Goal: Task Accomplishment & Management: Use online tool/utility

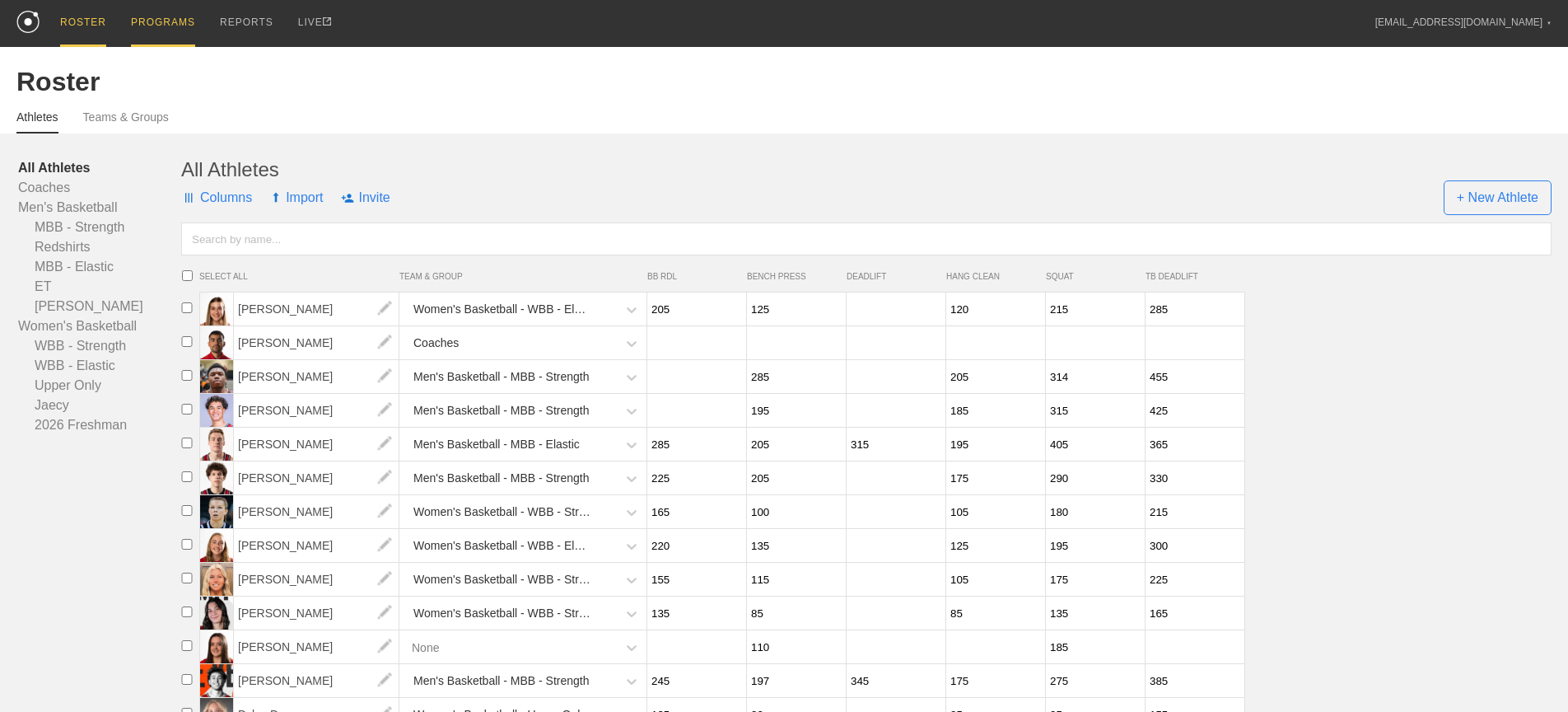
click at [168, 24] on div "PROGRAMS" at bounding box center [163, 24] width 64 height 47
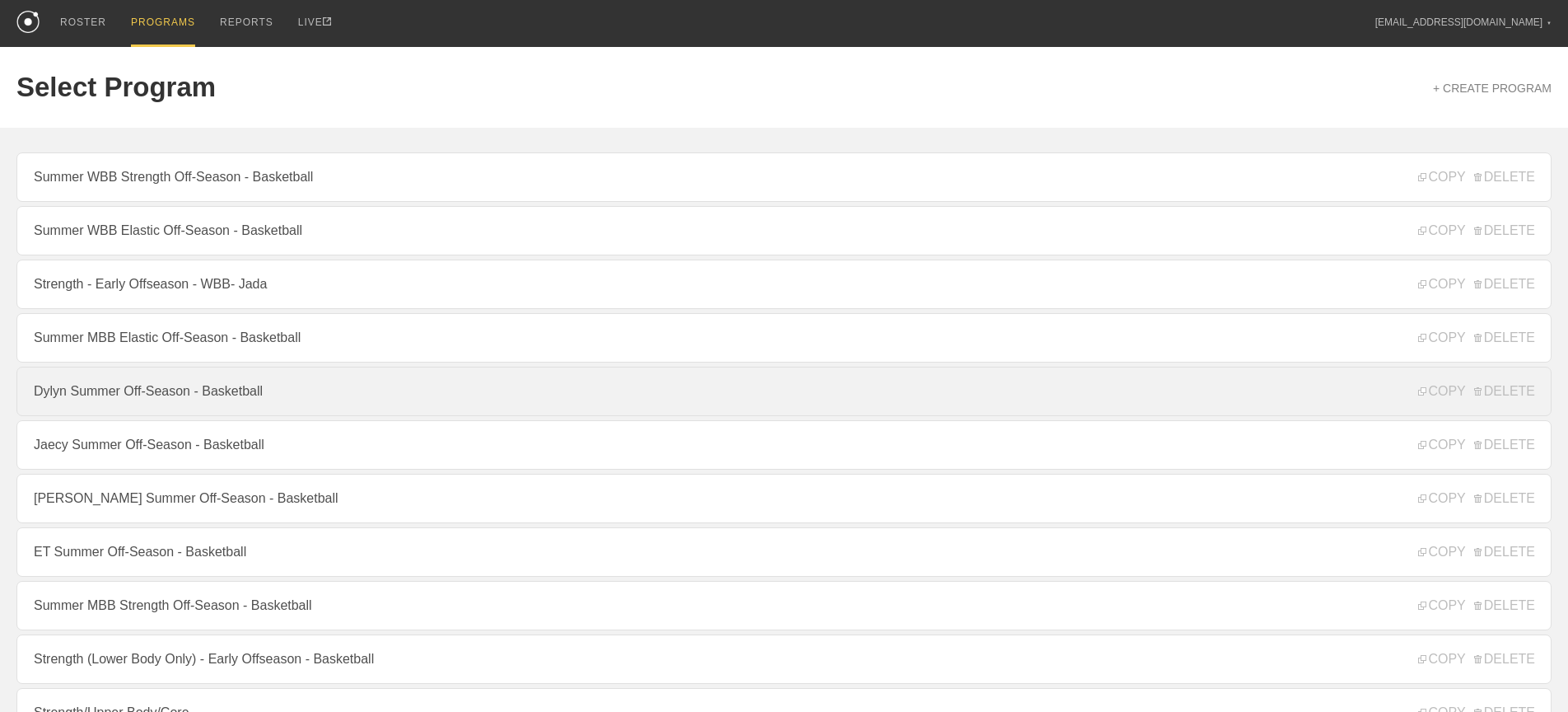
click at [130, 401] on link "Dylyn Summer Off-Season - Basketball" at bounding box center [784, 391] width 1535 height 50
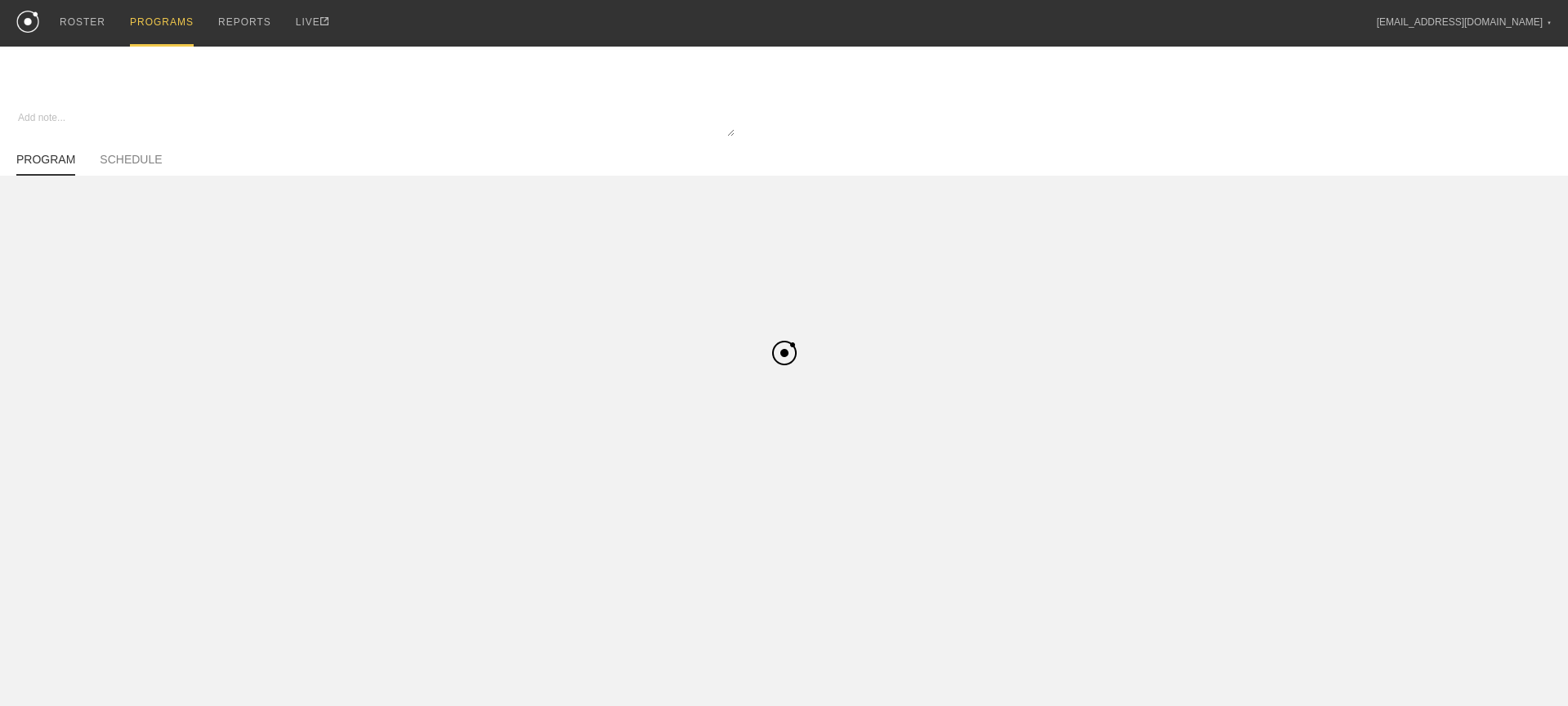
type textarea "x"
type input "Dylyn Summer Off-Season - Basketball"
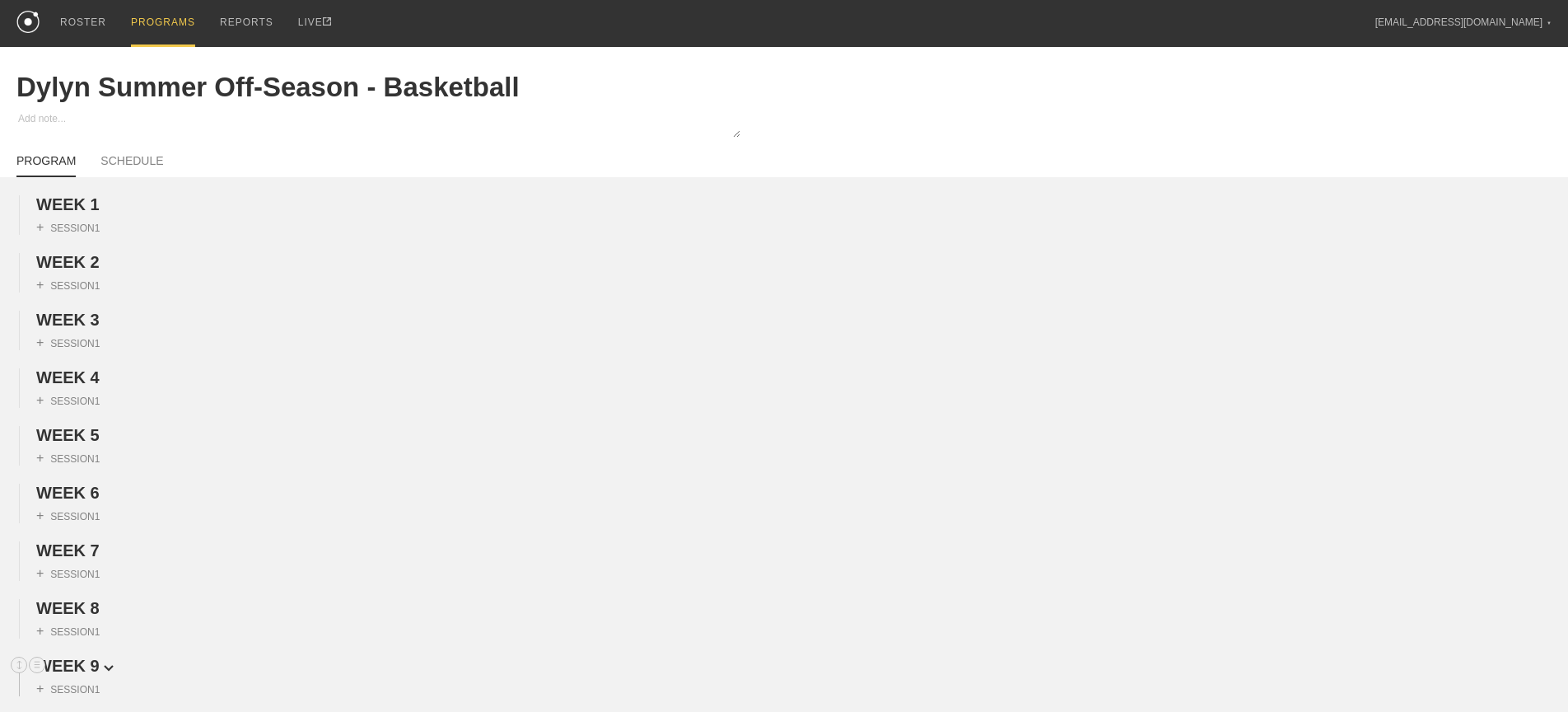
click at [88, 663] on span "WEEK 9" at bounding box center [75, 665] width 78 height 18
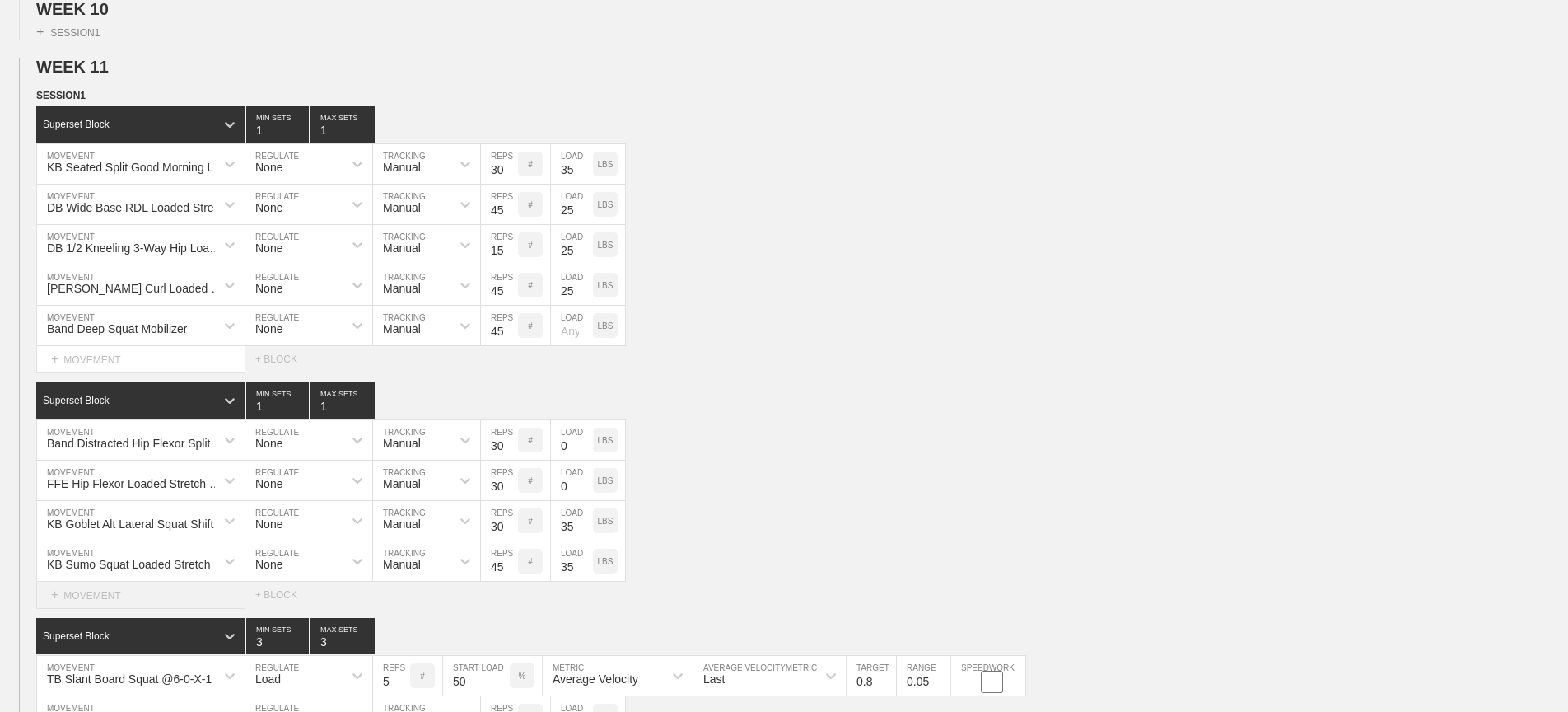
scroll to position [689, 0]
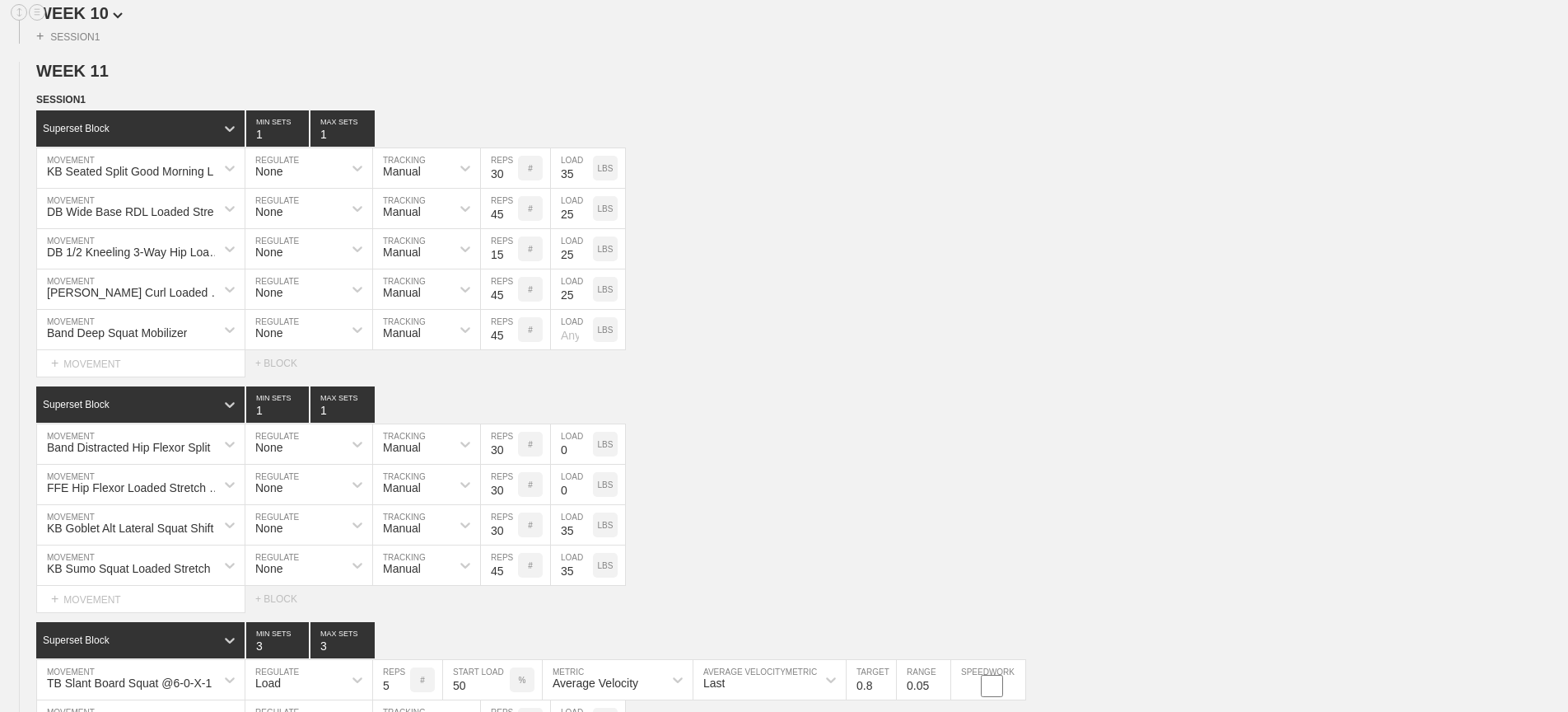
click at [115, 8] on span "WEEK 10" at bounding box center [79, 13] width 86 height 18
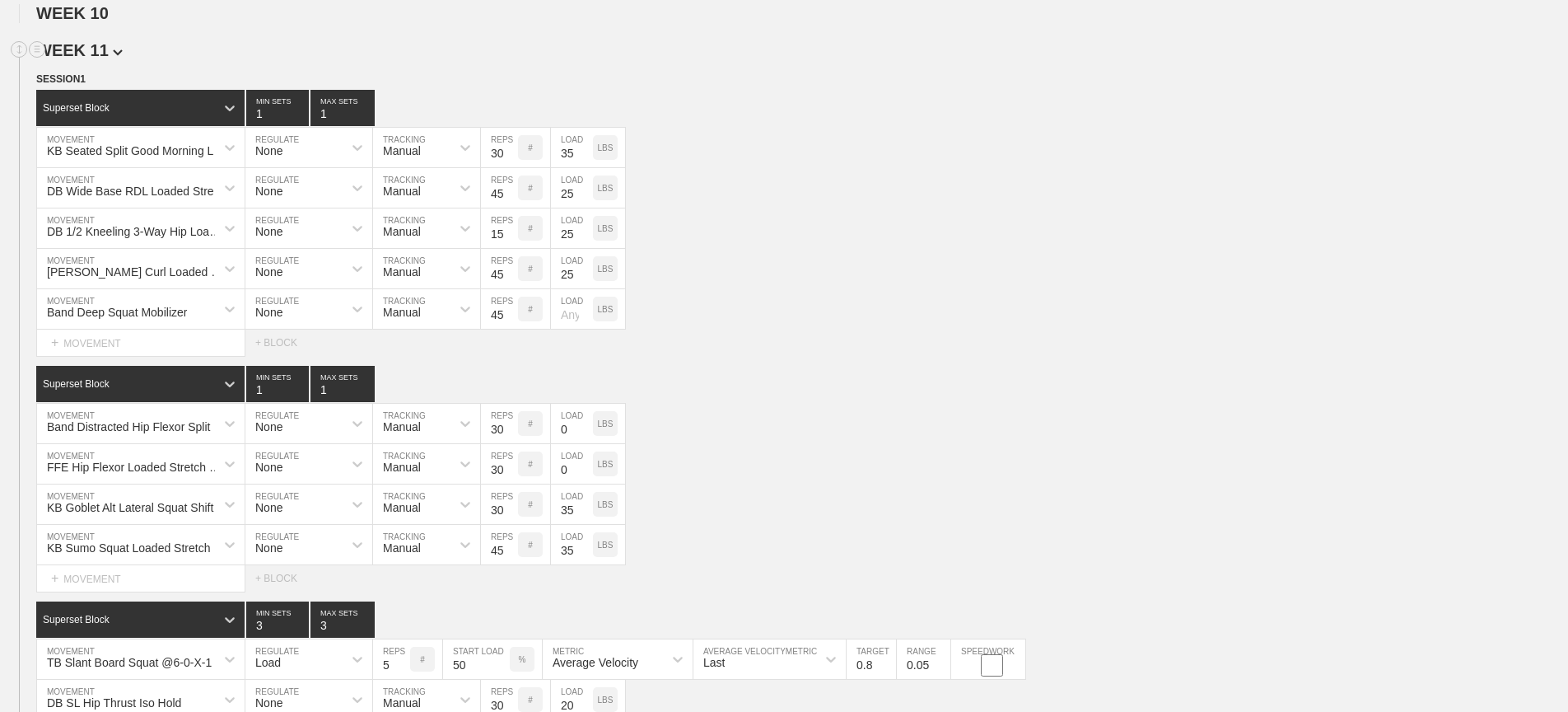
click at [107, 43] on span "WEEK 11" at bounding box center [79, 50] width 86 height 18
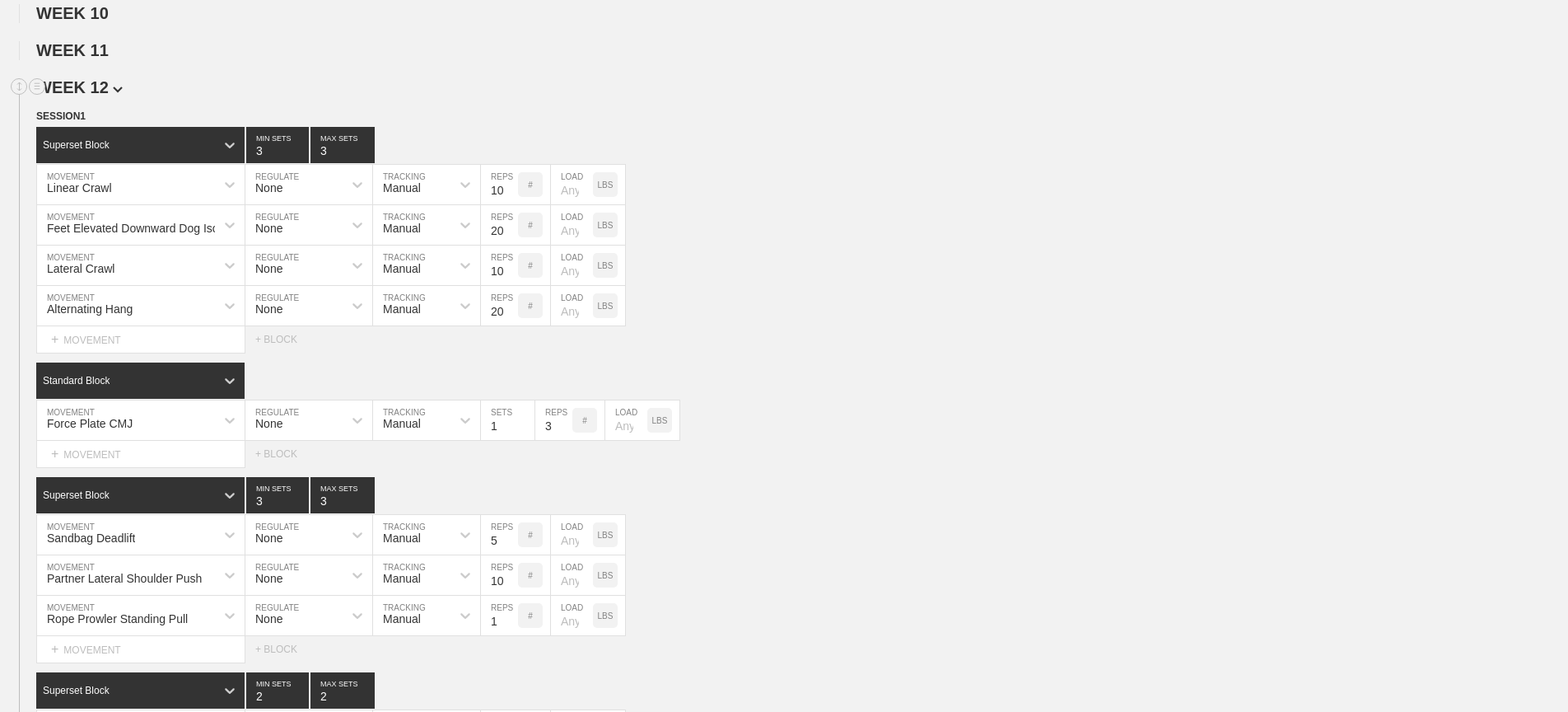
click at [107, 80] on span "WEEK 12" at bounding box center [79, 87] width 86 height 18
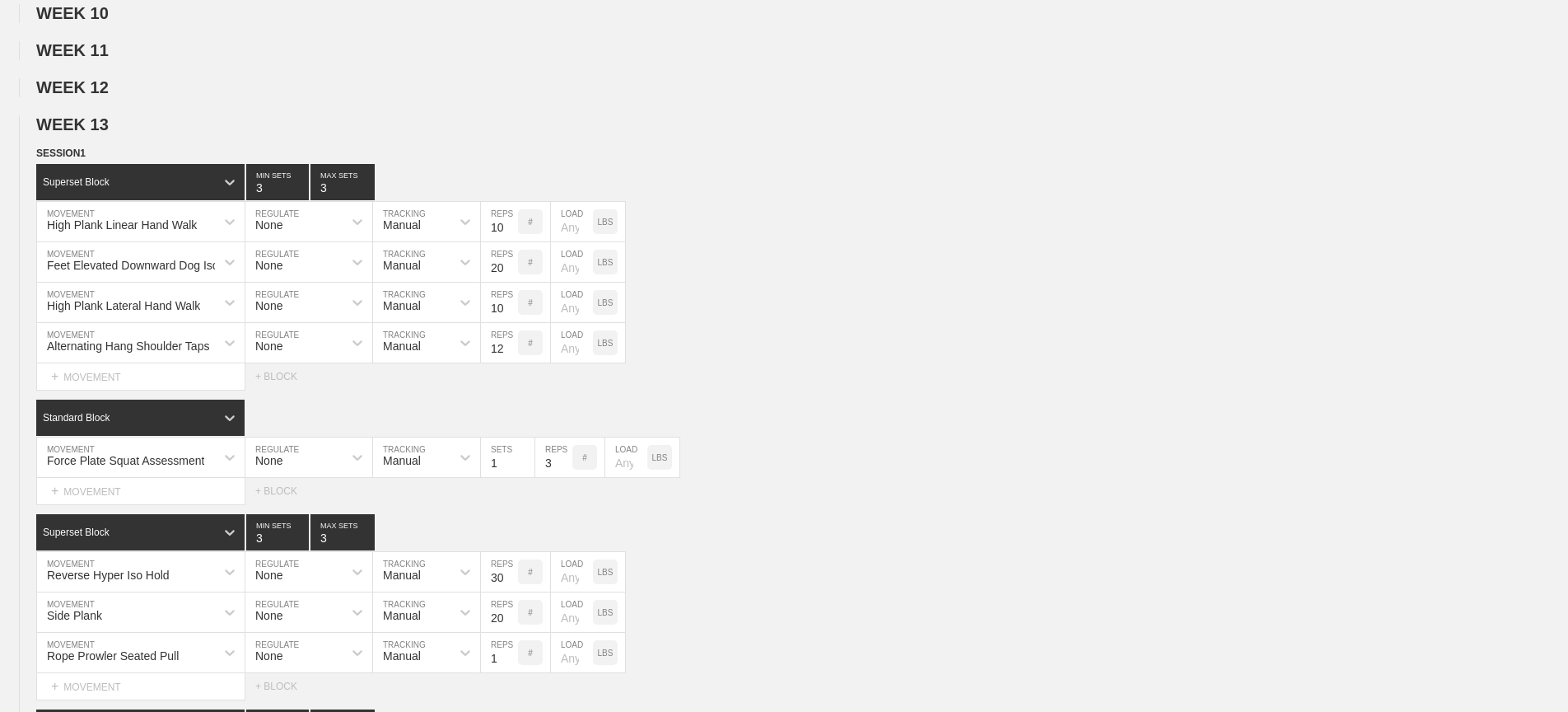
click at [101, 121] on span "WEEK 13" at bounding box center [79, 124] width 86 height 18
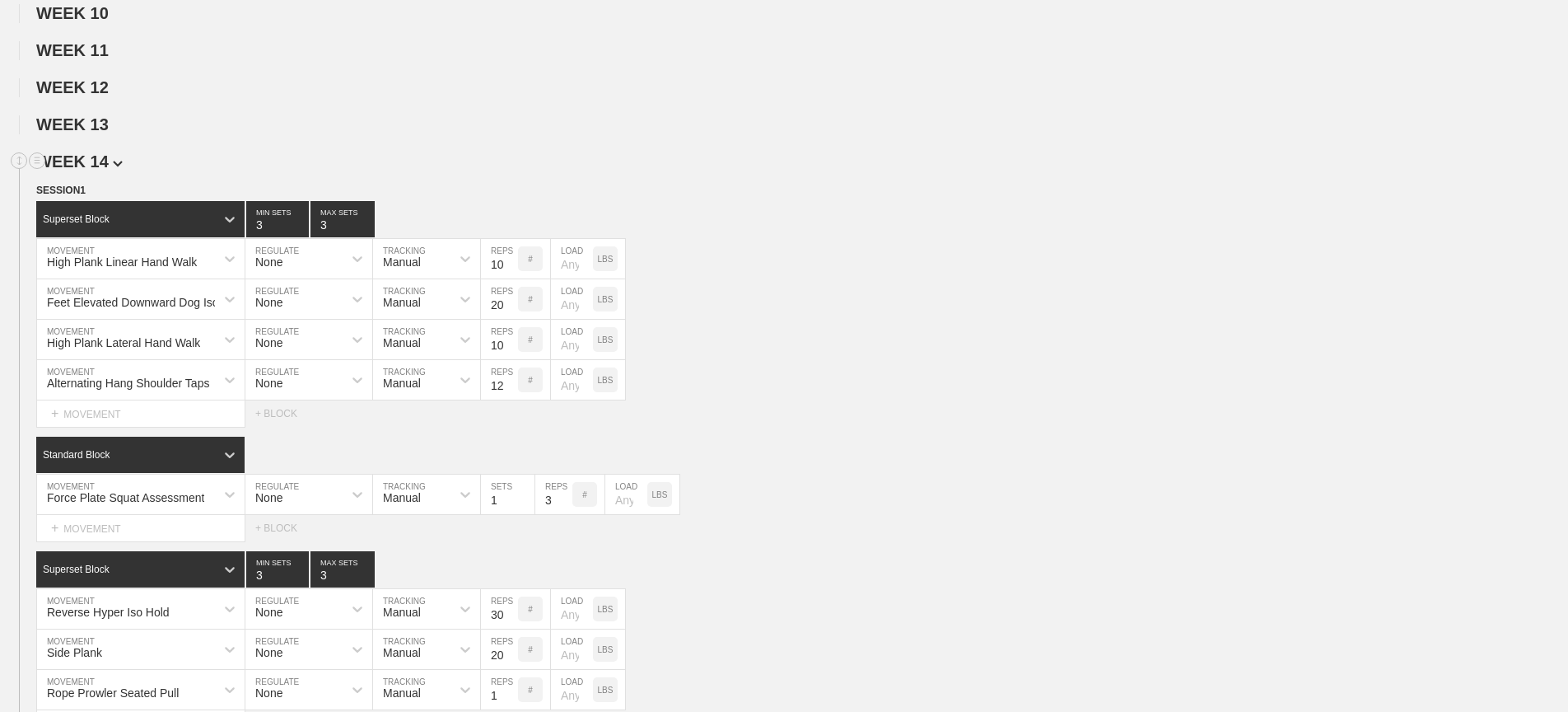
click at [103, 162] on span "WEEK 14" at bounding box center [79, 161] width 86 height 18
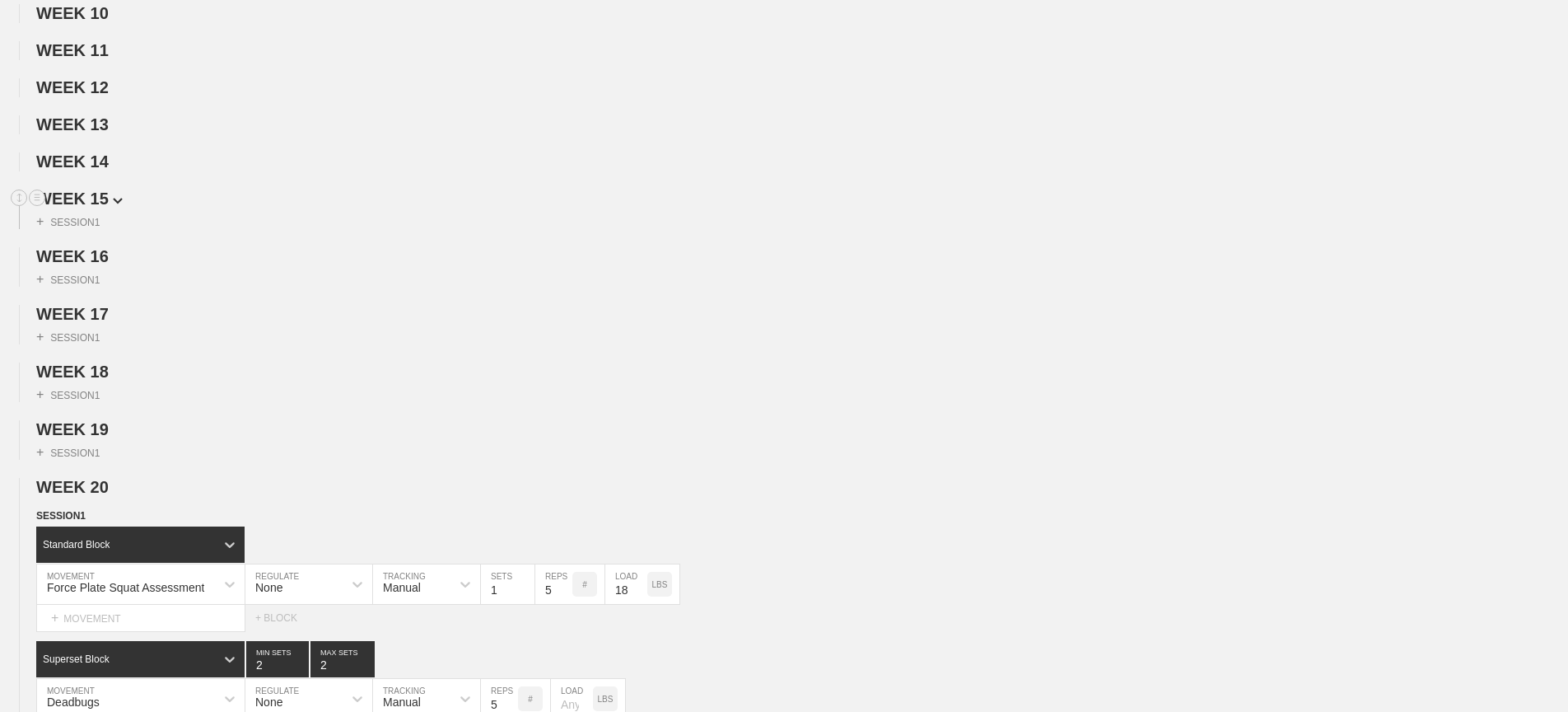
click at [116, 200] on img at bounding box center [118, 201] width 10 height 7
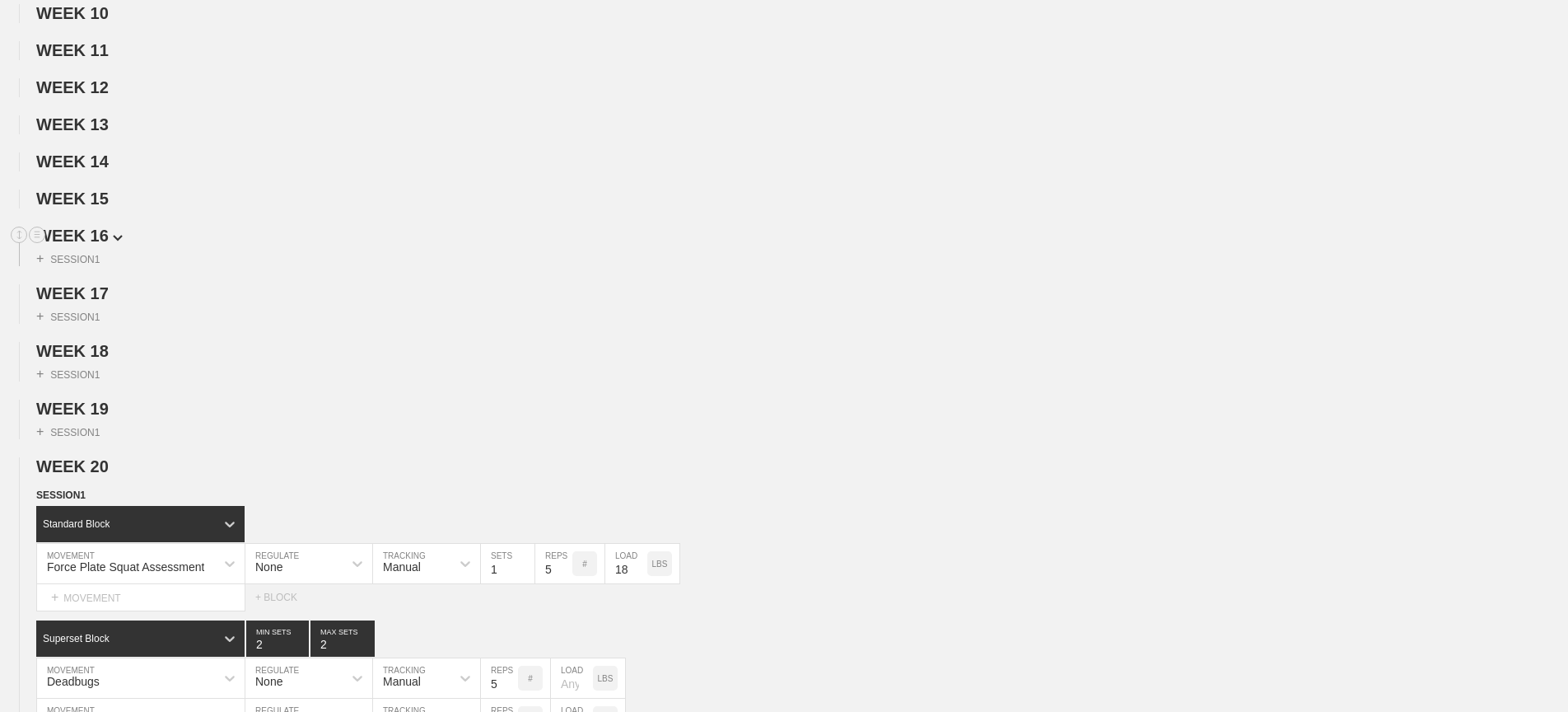
click at [109, 230] on span "WEEK 16" at bounding box center [79, 235] width 86 height 18
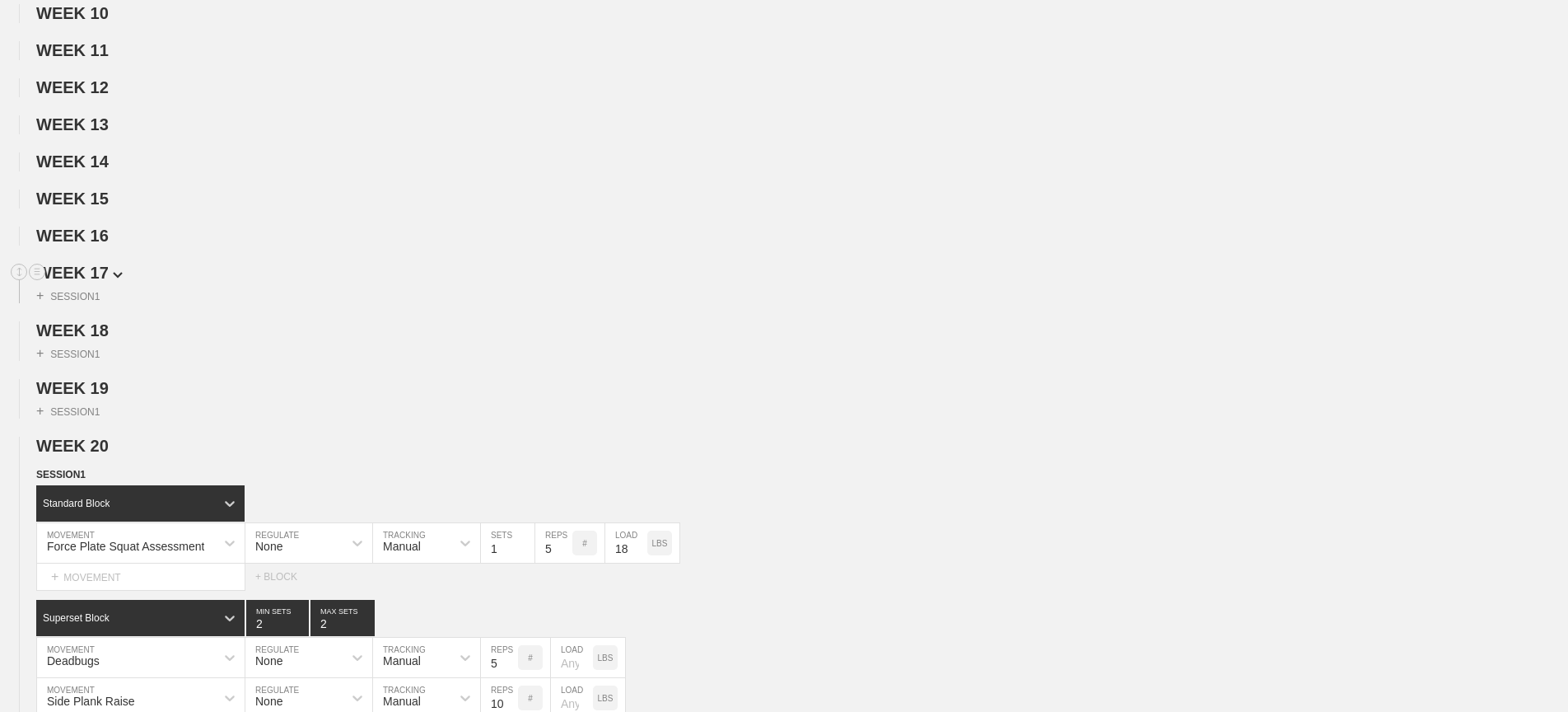
click at [106, 278] on span "WEEK 17" at bounding box center [79, 273] width 86 height 18
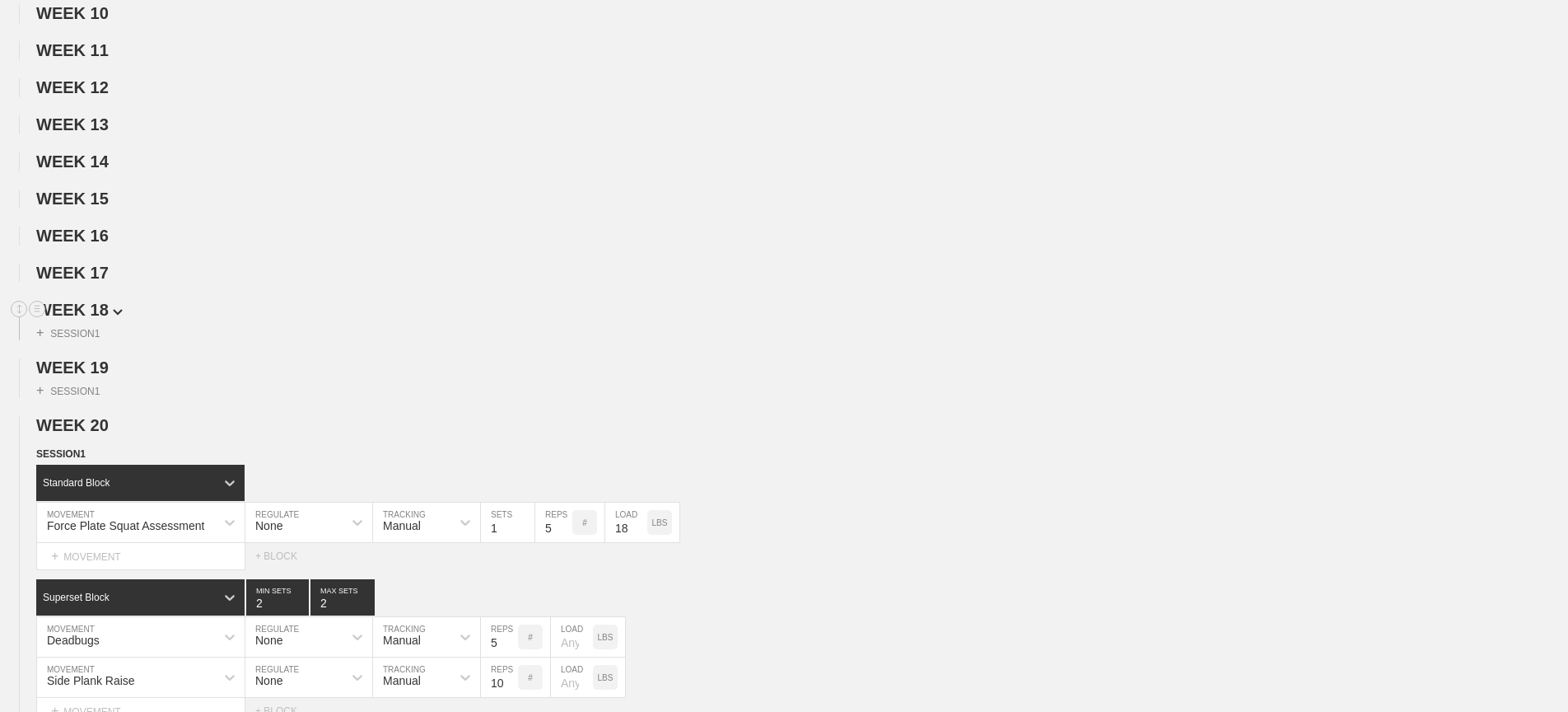
click at [105, 307] on span "WEEK 18" at bounding box center [79, 309] width 86 height 18
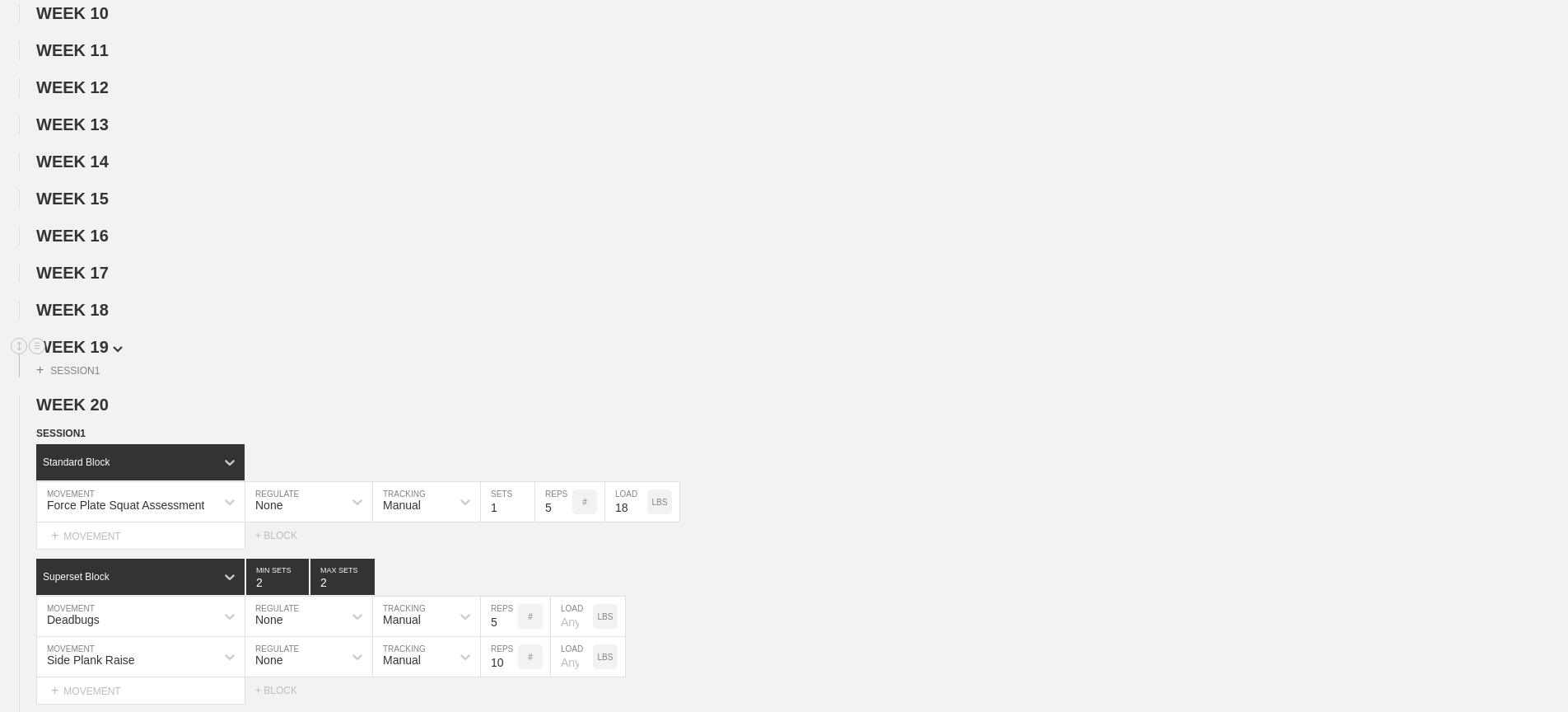
click at [105, 341] on span "WEEK 19" at bounding box center [79, 347] width 86 height 18
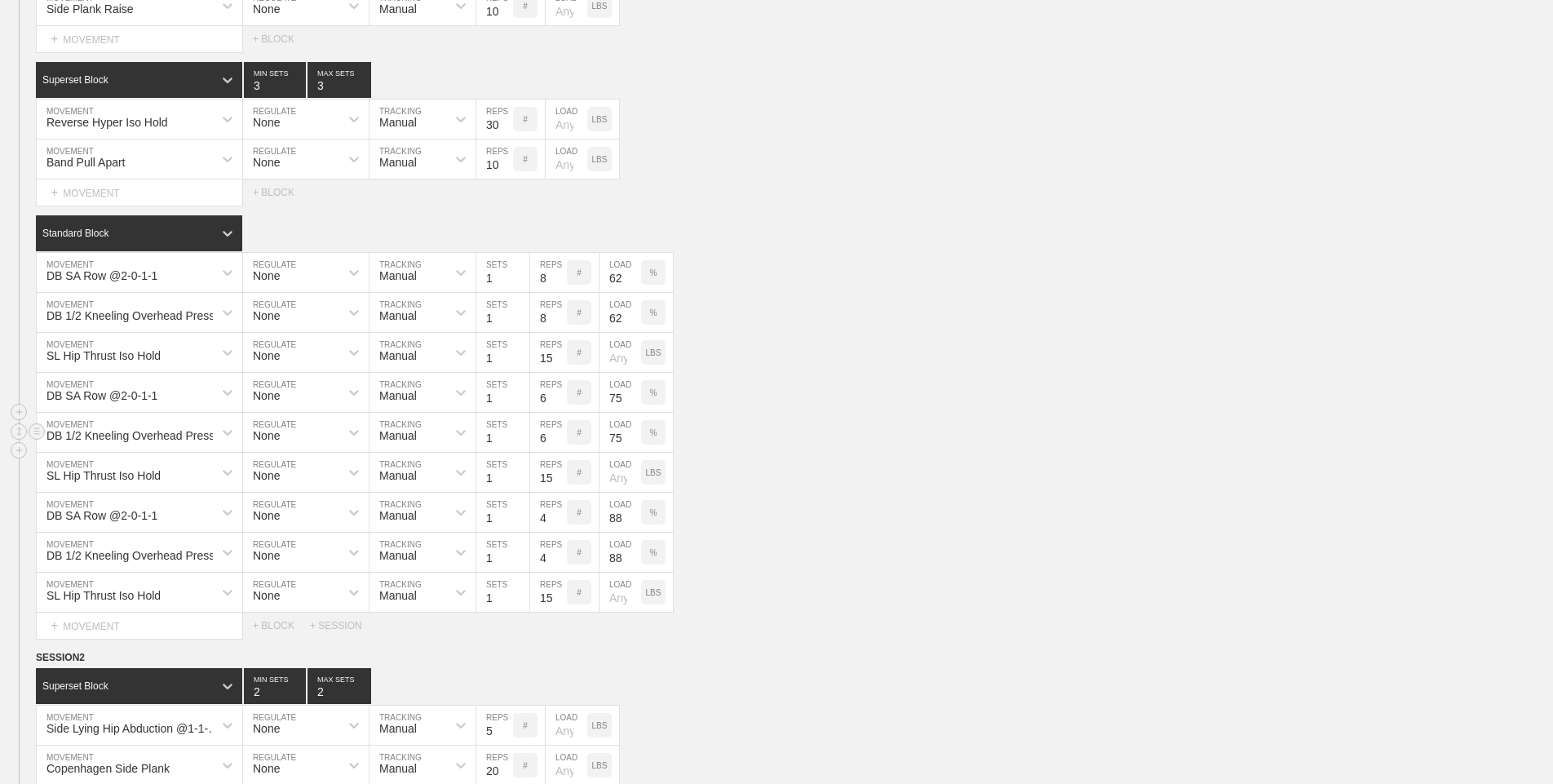
scroll to position [1311, 0]
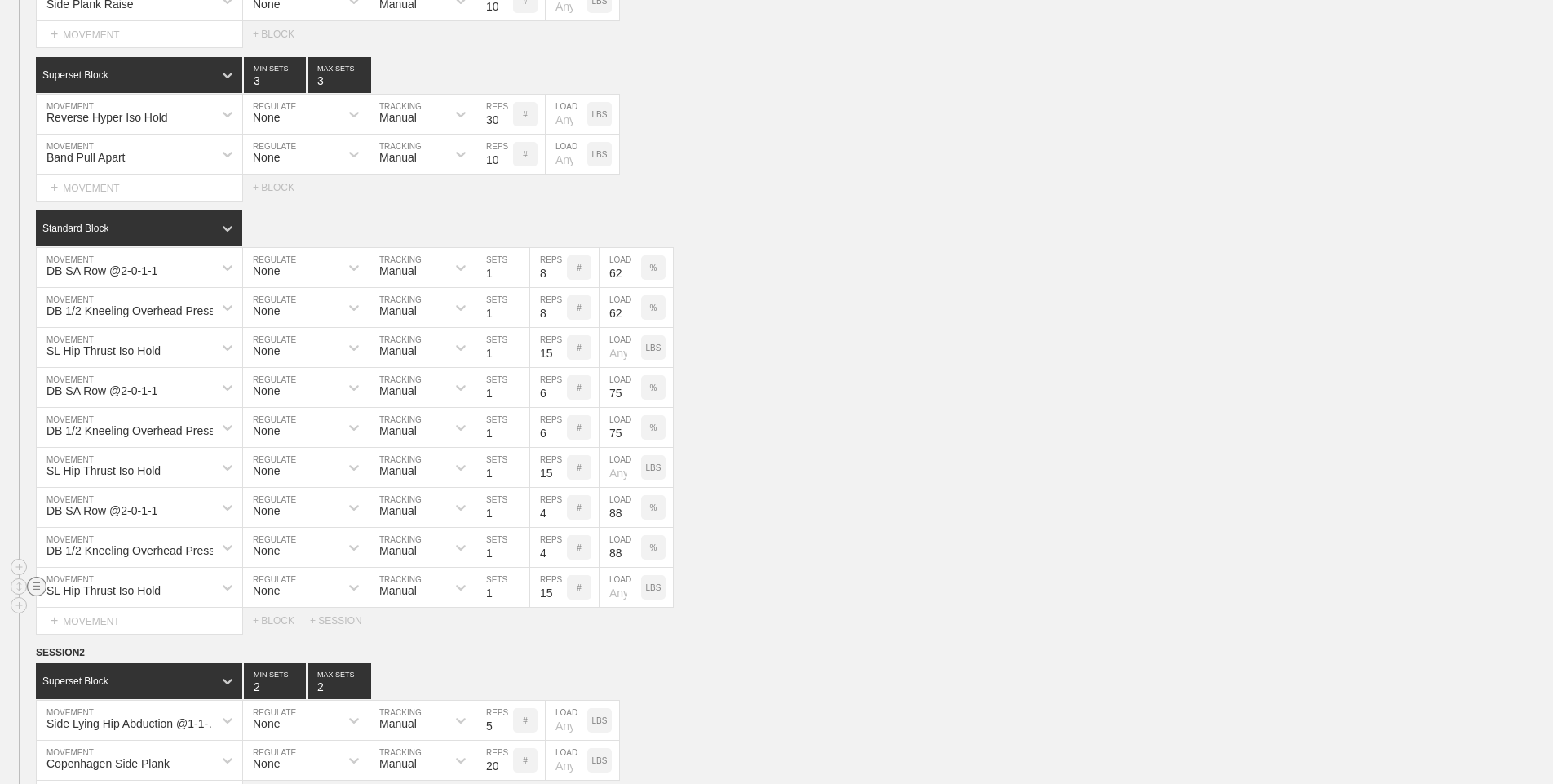
click at [39, 584] on circle at bounding box center [37, 586] width 19 height 19
click at [91, 622] on div "DELETE" at bounding box center [114, 618] width 130 height 24
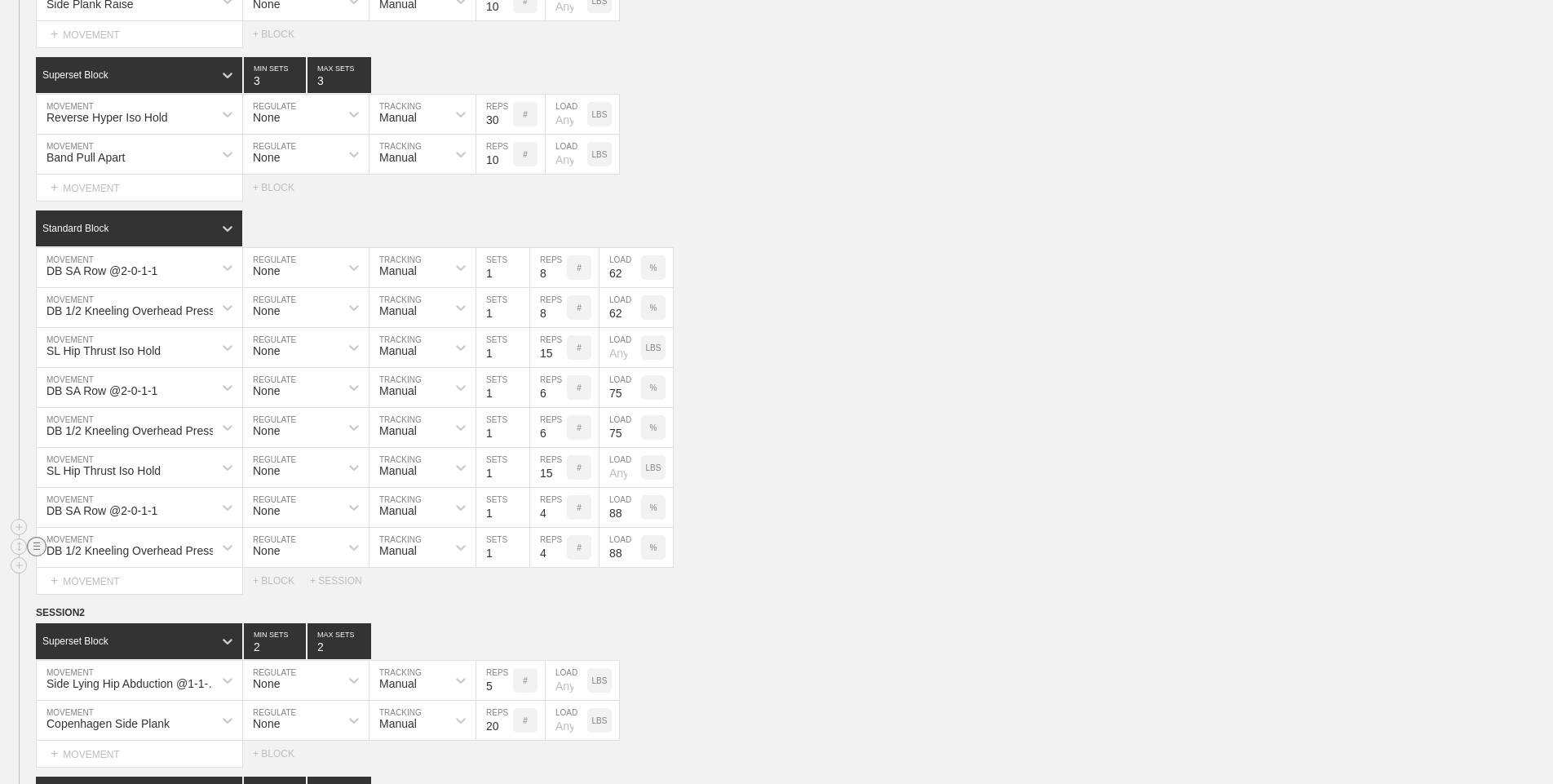
click at [38, 550] on circle at bounding box center [37, 546] width 19 height 19
click at [97, 583] on div "DELETE" at bounding box center [114, 579] width 130 height 24
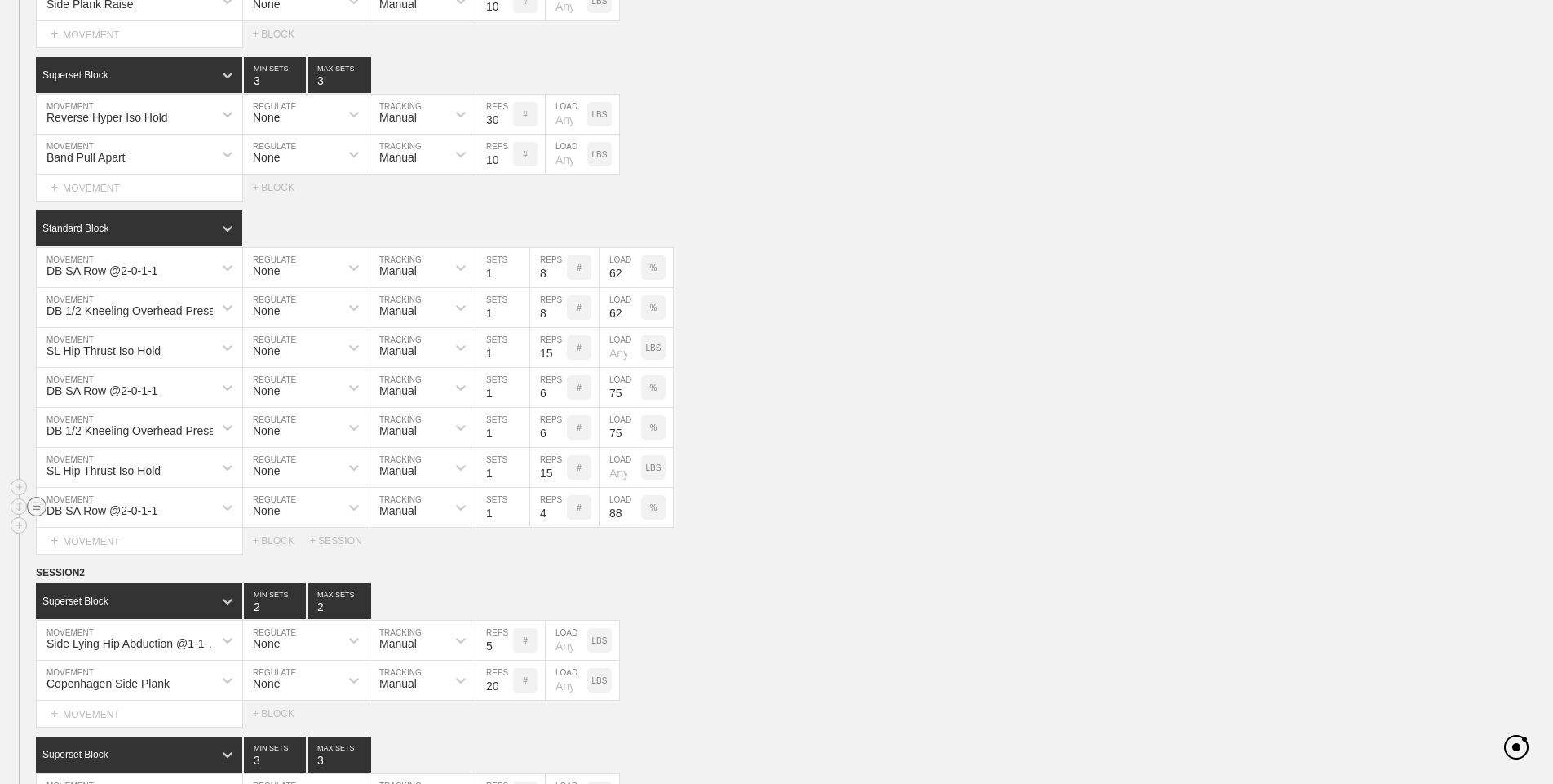
click at [39, 505] on line at bounding box center [37, 505] width 7 height 0
click at [100, 541] on div "DELETE" at bounding box center [114, 539] width 130 height 24
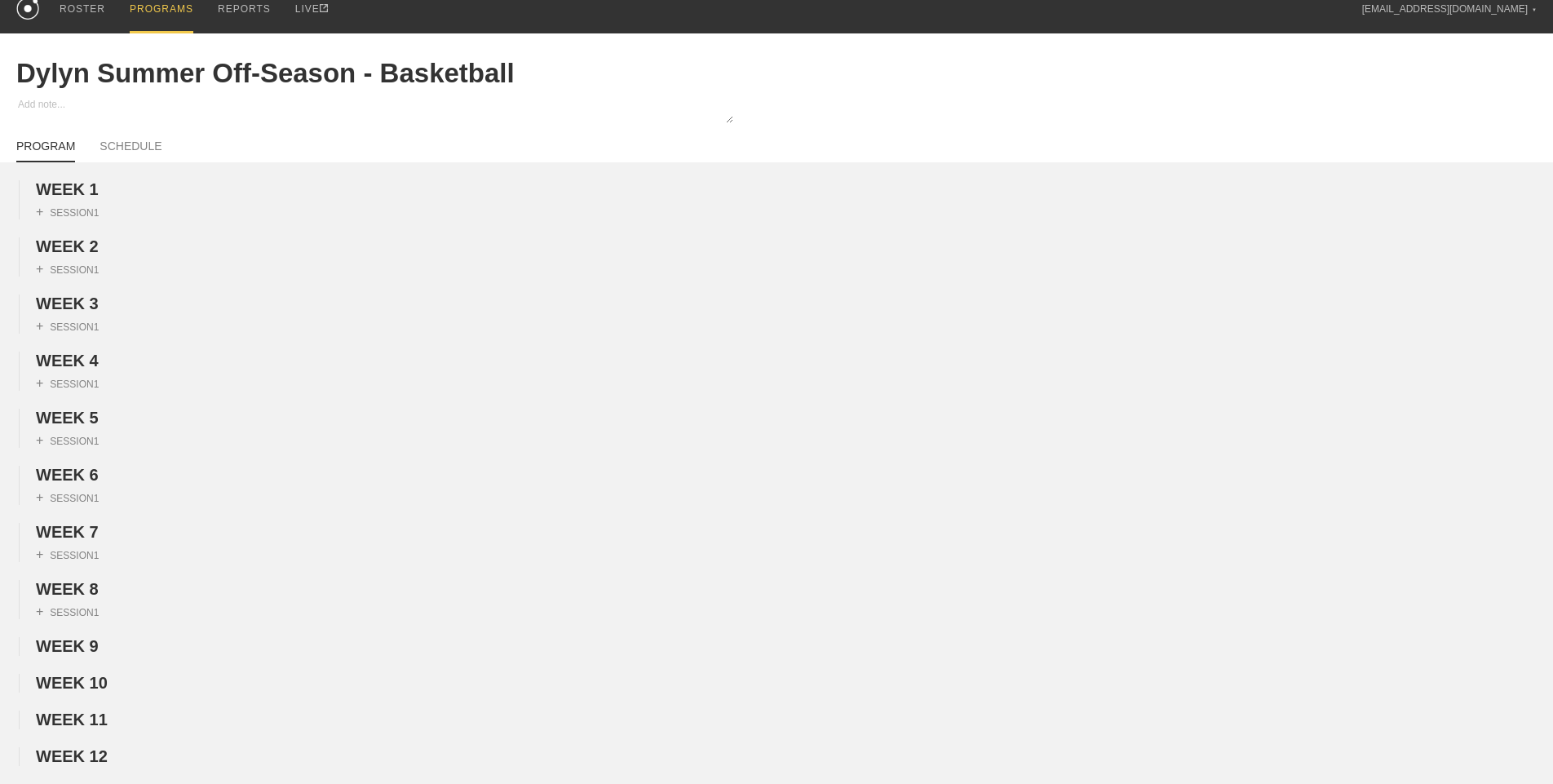
scroll to position [0, 0]
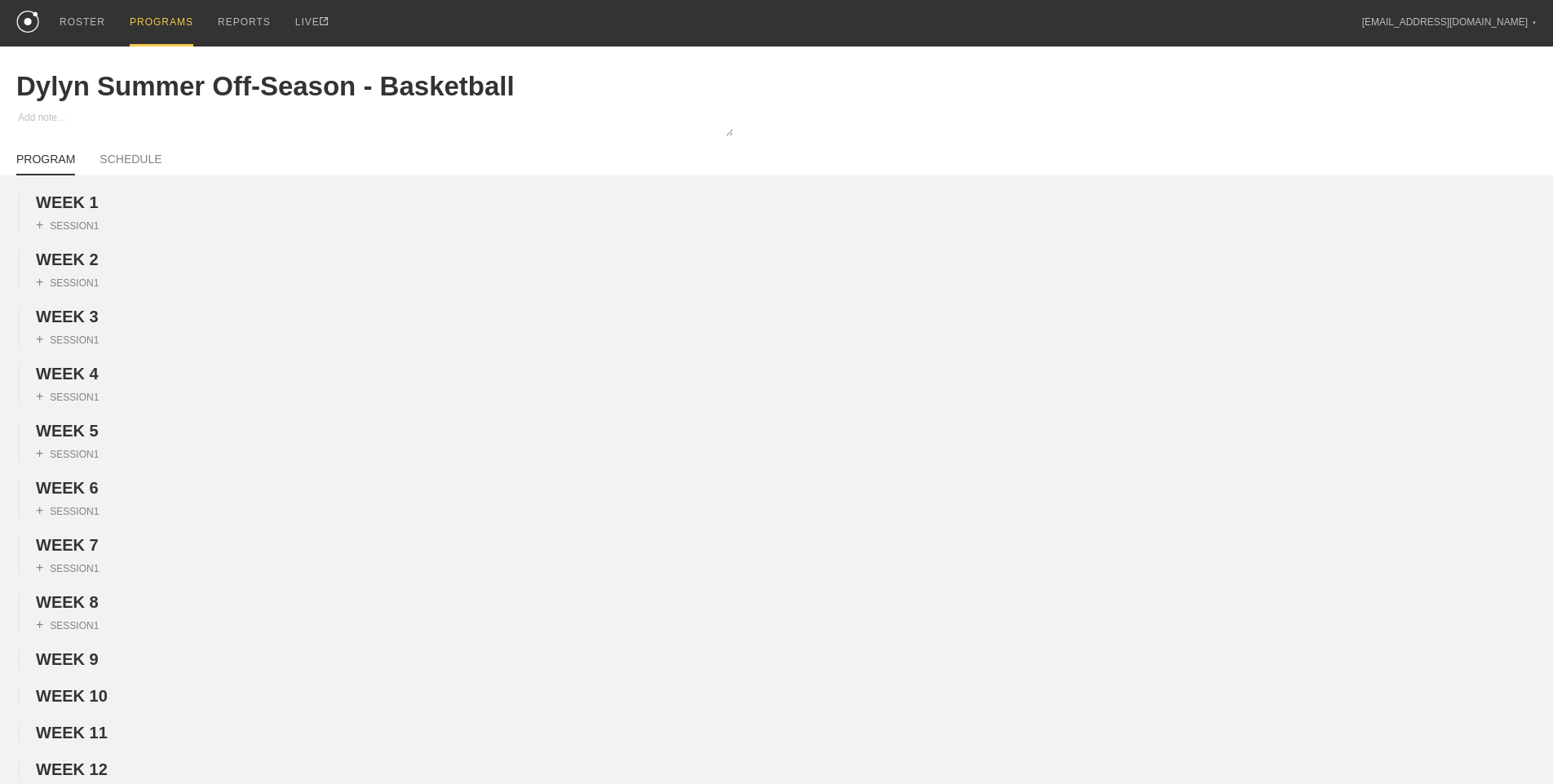
click at [167, 27] on div "PROGRAMS" at bounding box center [161, 23] width 64 height 47
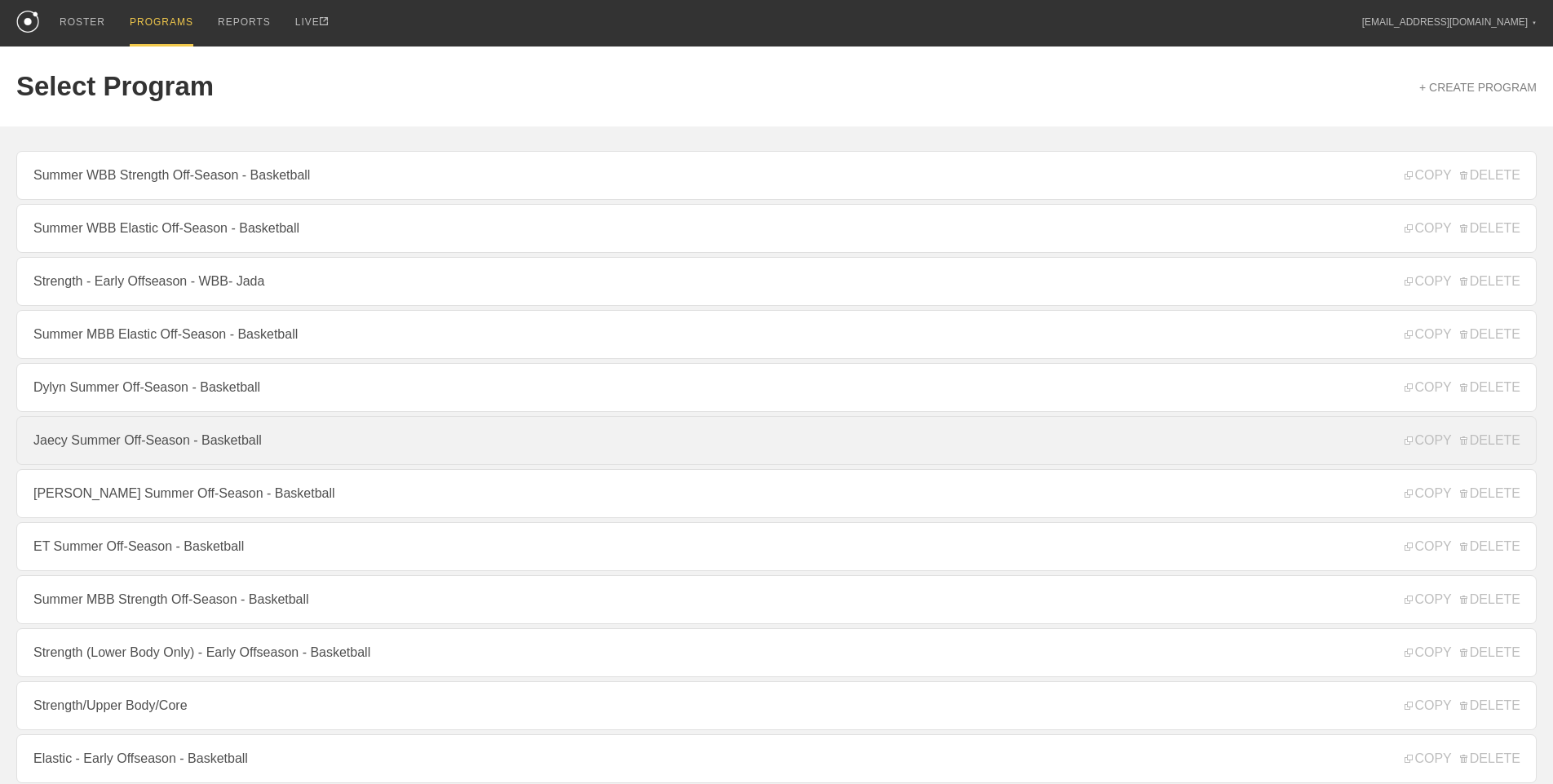
click at [162, 440] on link "Jaecy Summer Off-Season - Basketball" at bounding box center [776, 440] width 1520 height 49
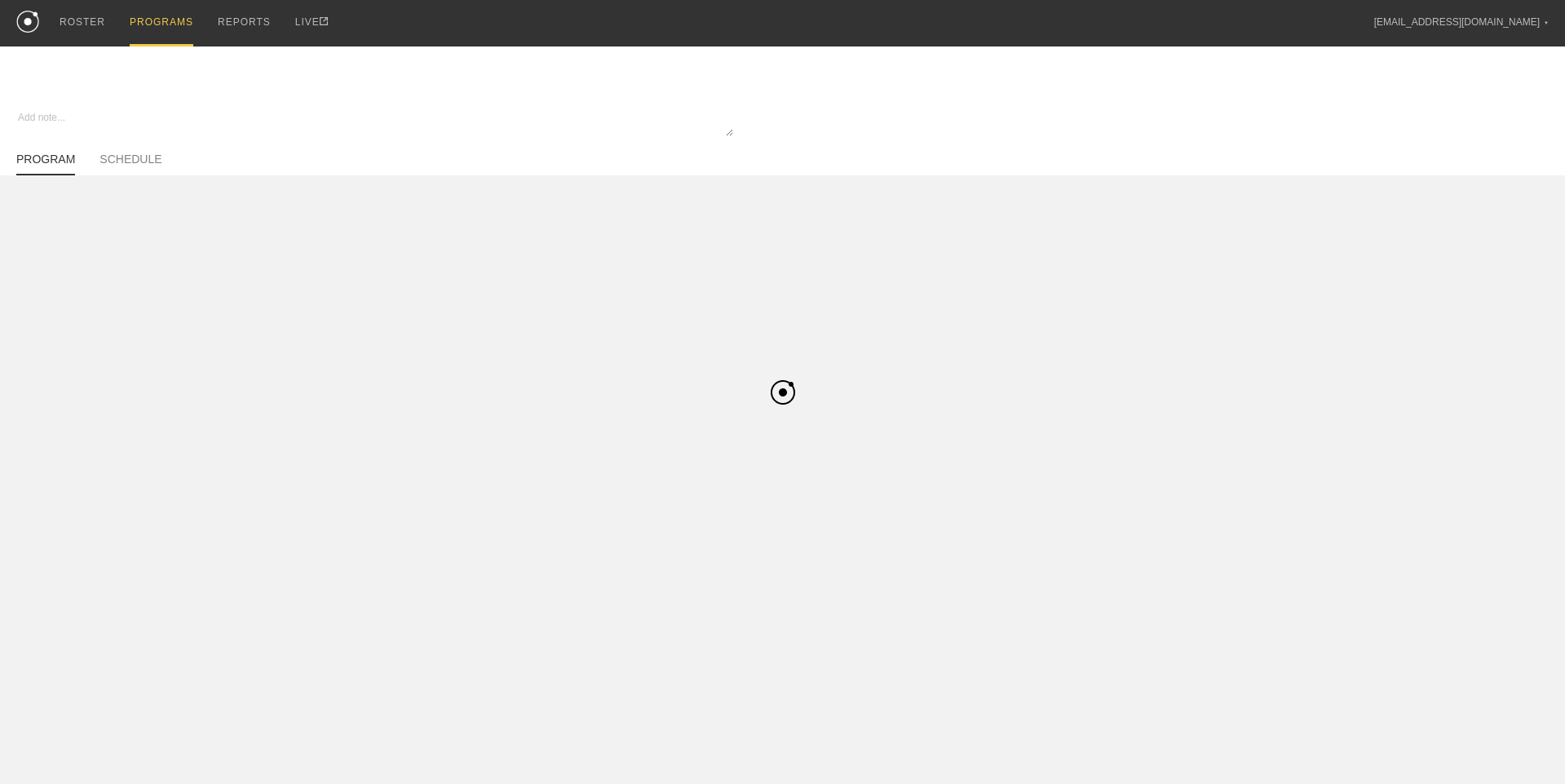
type textarea "x"
type input "Jaecy Summer Off-Season - Basketball"
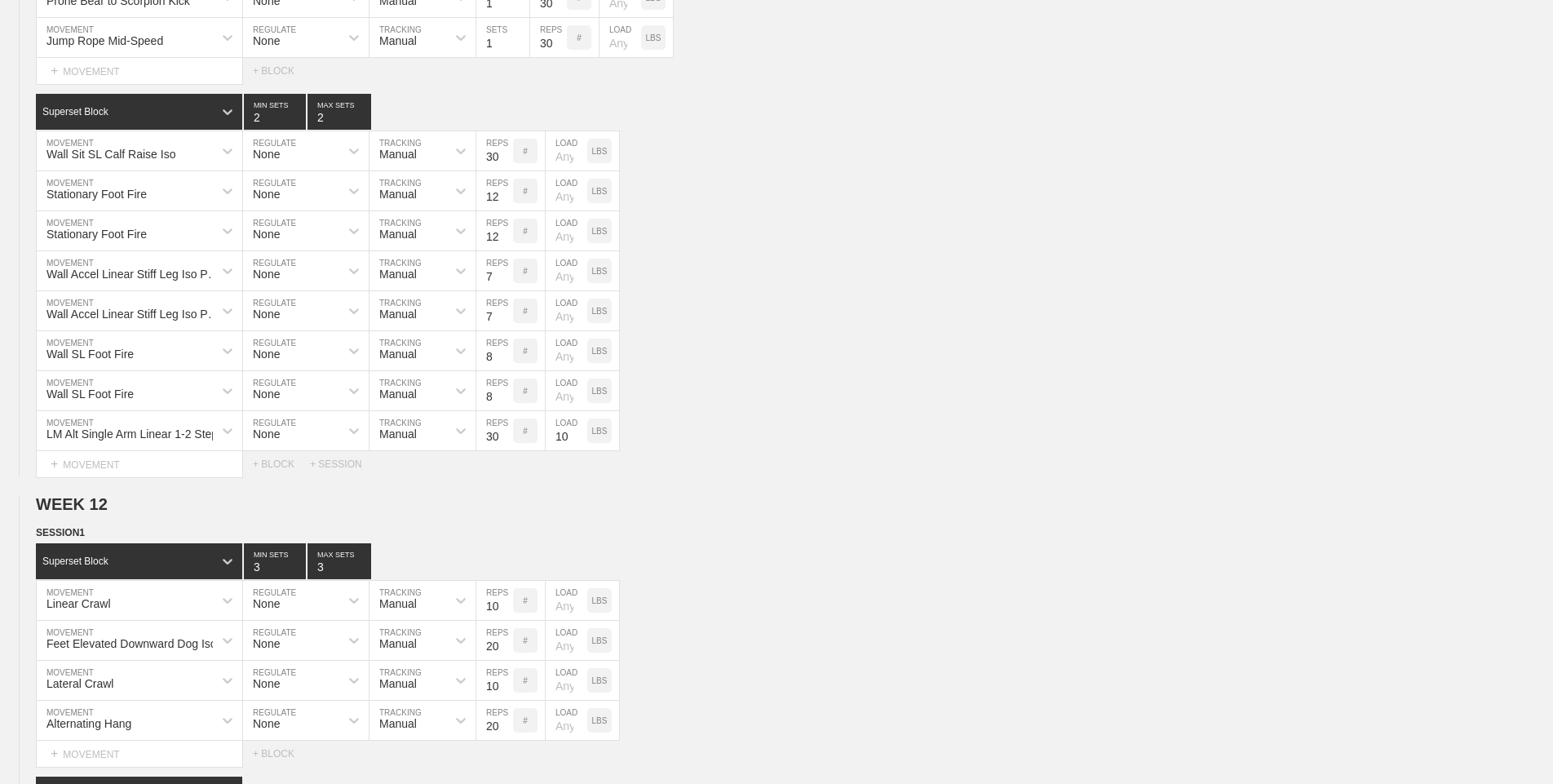
scroll to position [422, 0]
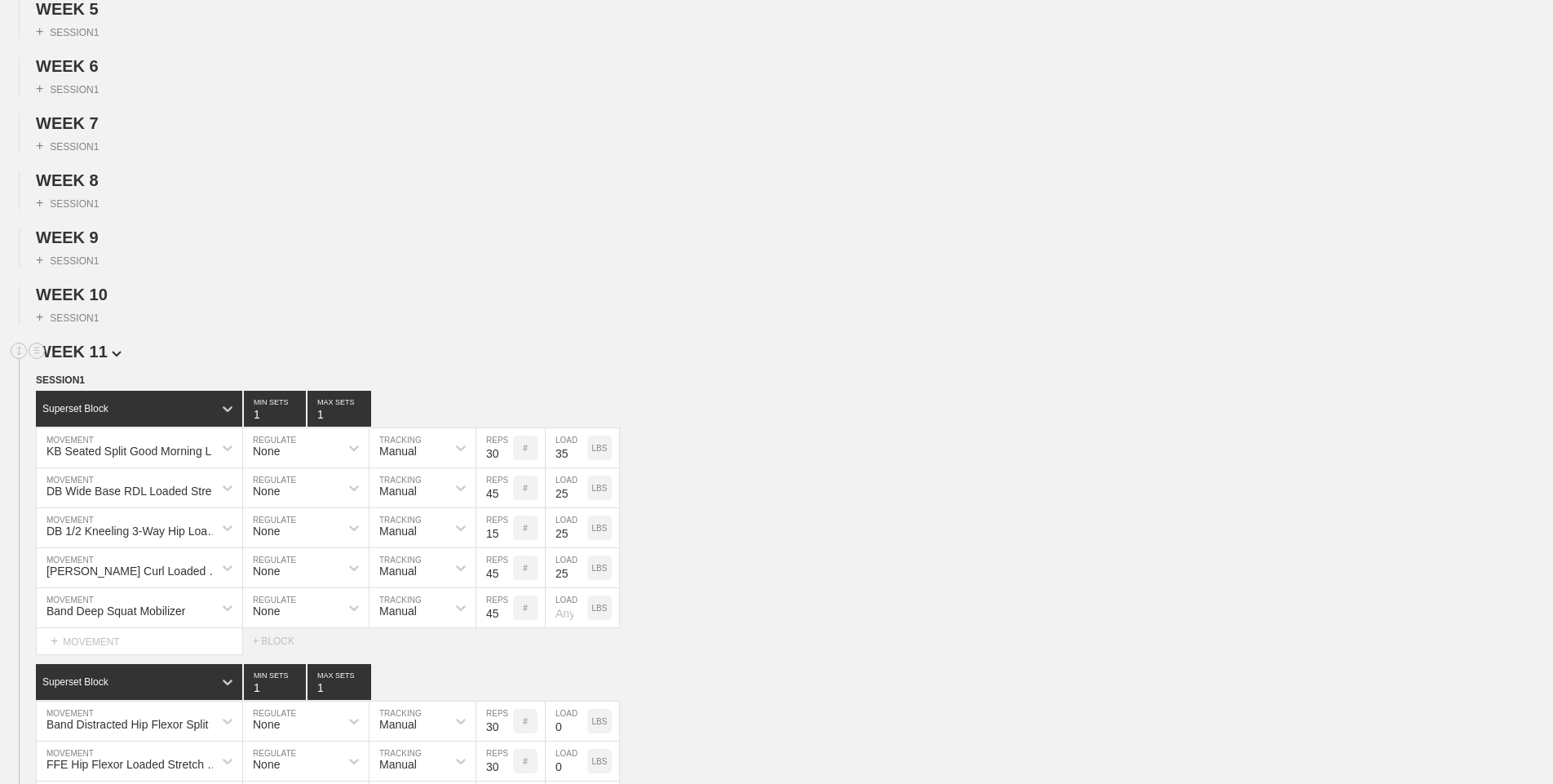
click at [95, 358] on span "WEEK 11" at bounding box center [79, 351] width 85 height 18
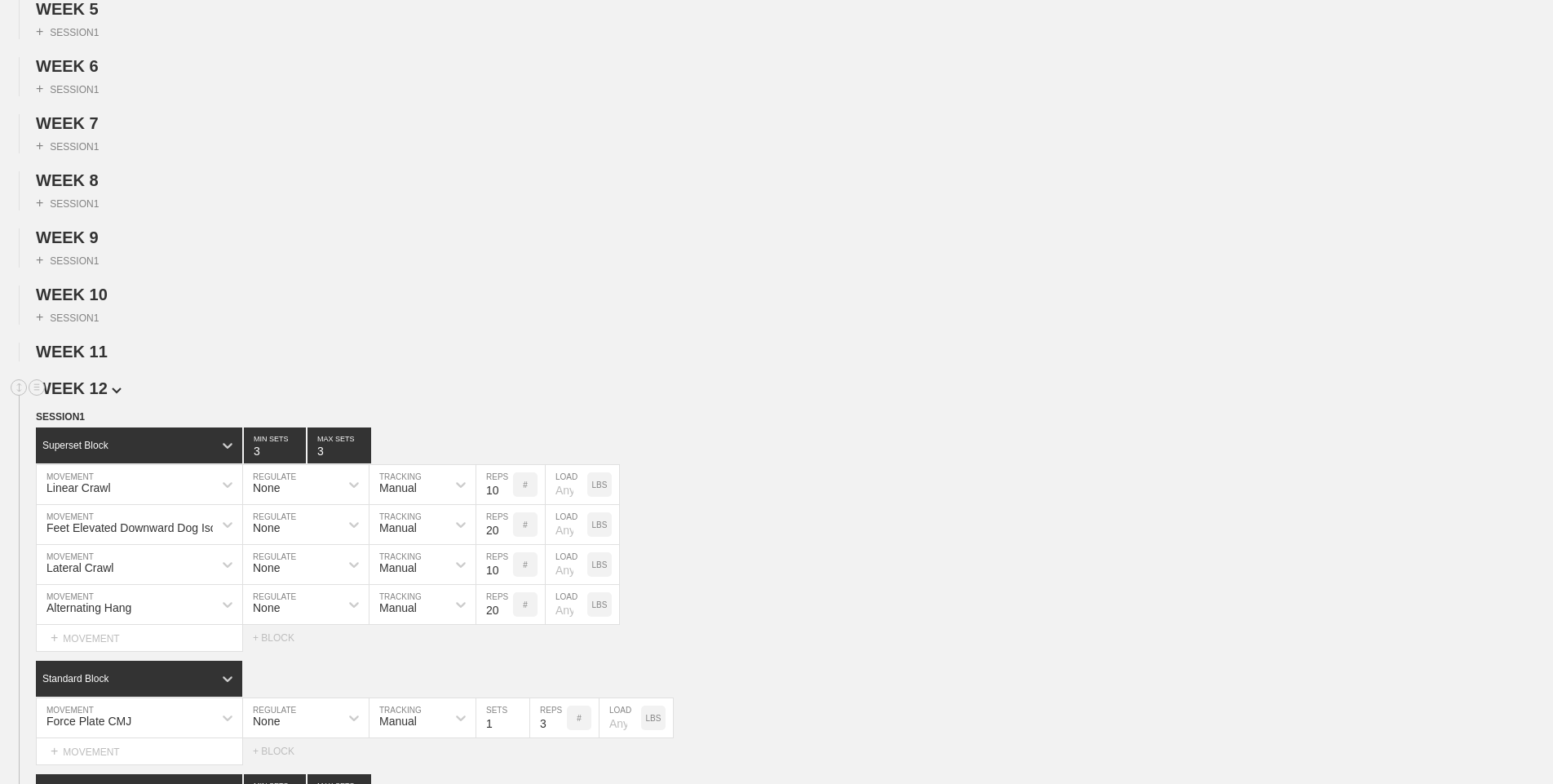
click at [91, 384] on span "WEEK 12" at bounding box center [79, 388] width 85 height 18
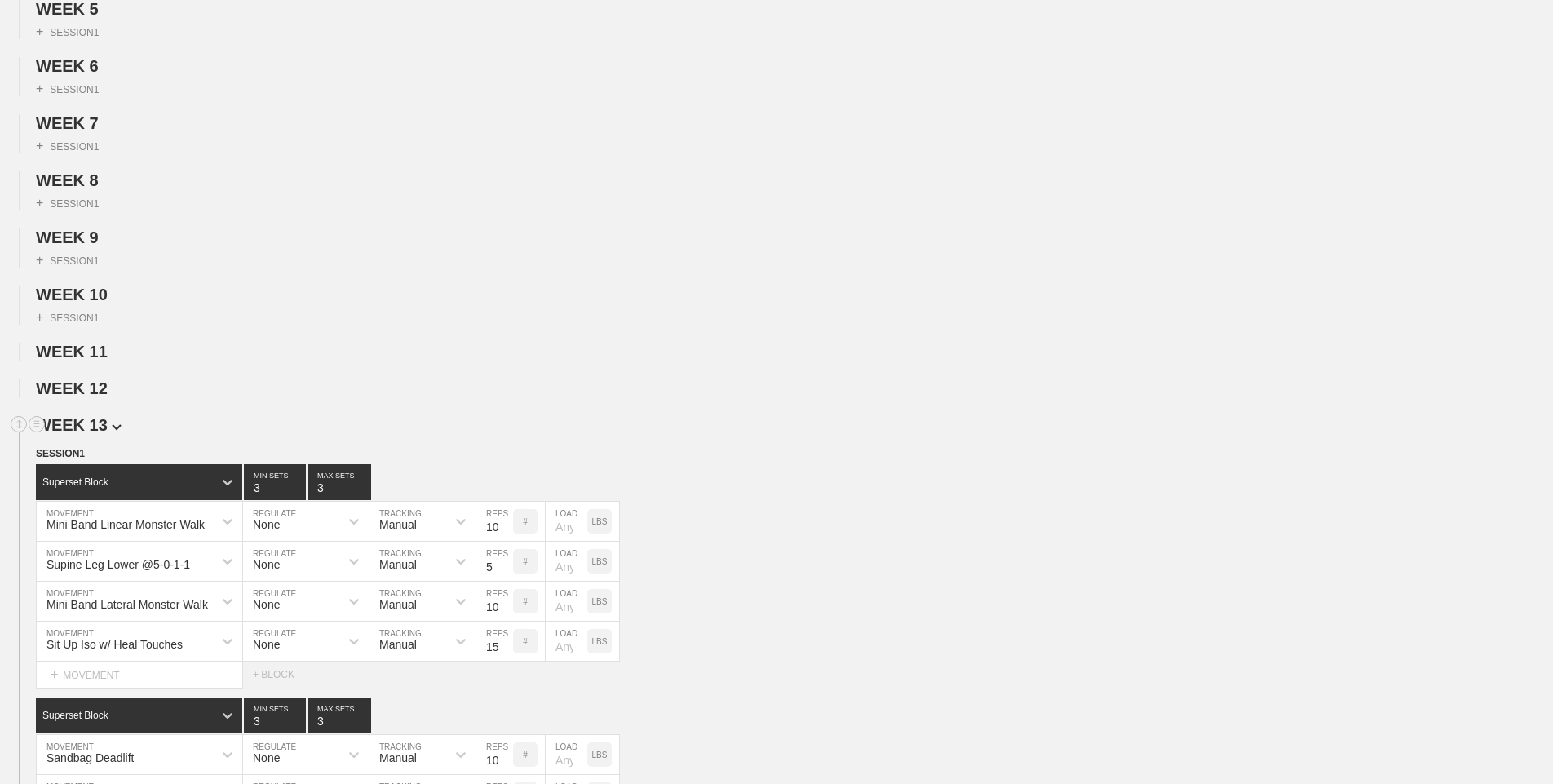
click at [93, 425] on span "WEEK 13" at bounding box center [79, 424] width 85 height 18
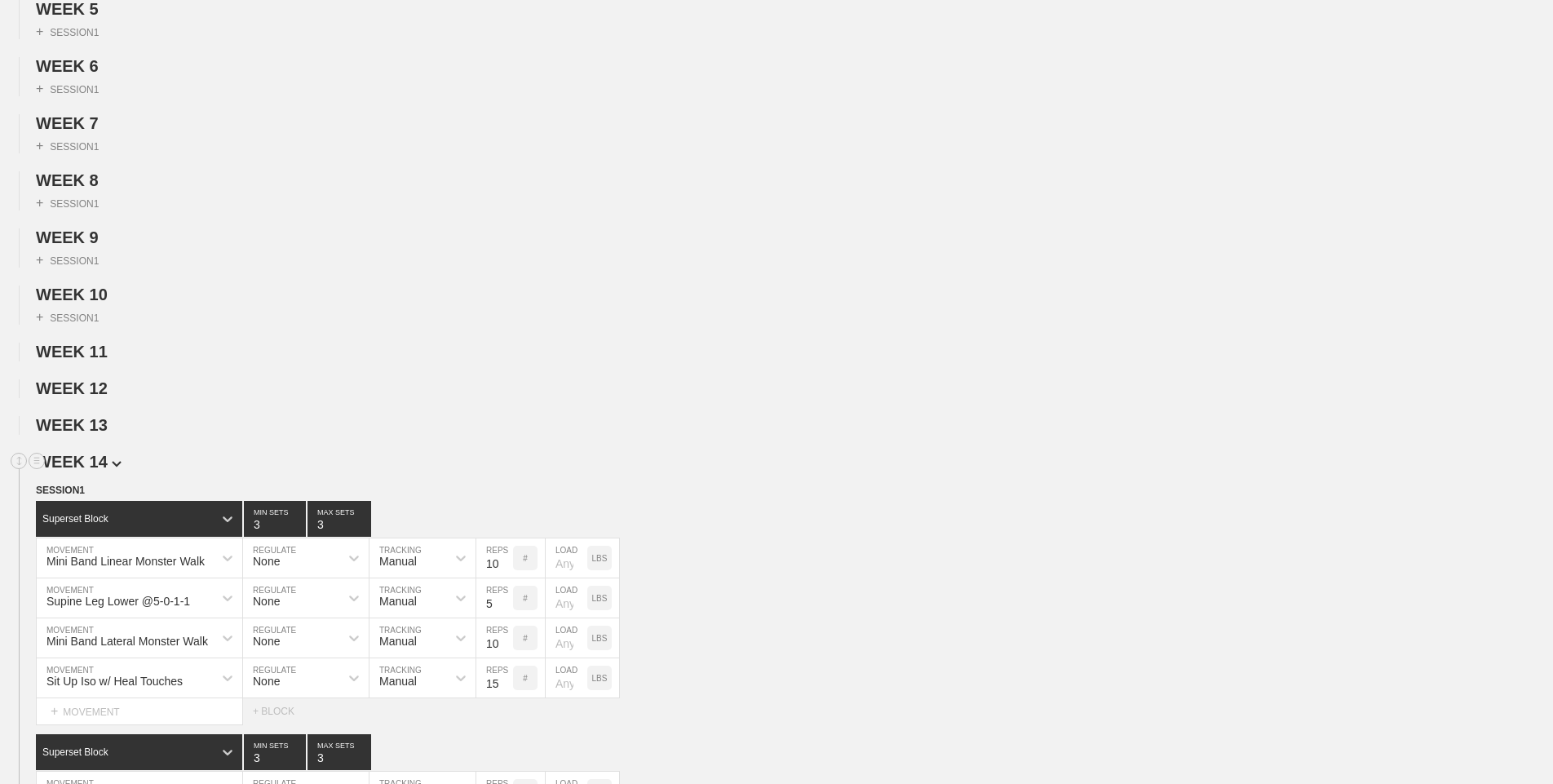
click at [97, 461] on span "WEEK 14" at bounding box center [79, 461] width 85 height 18
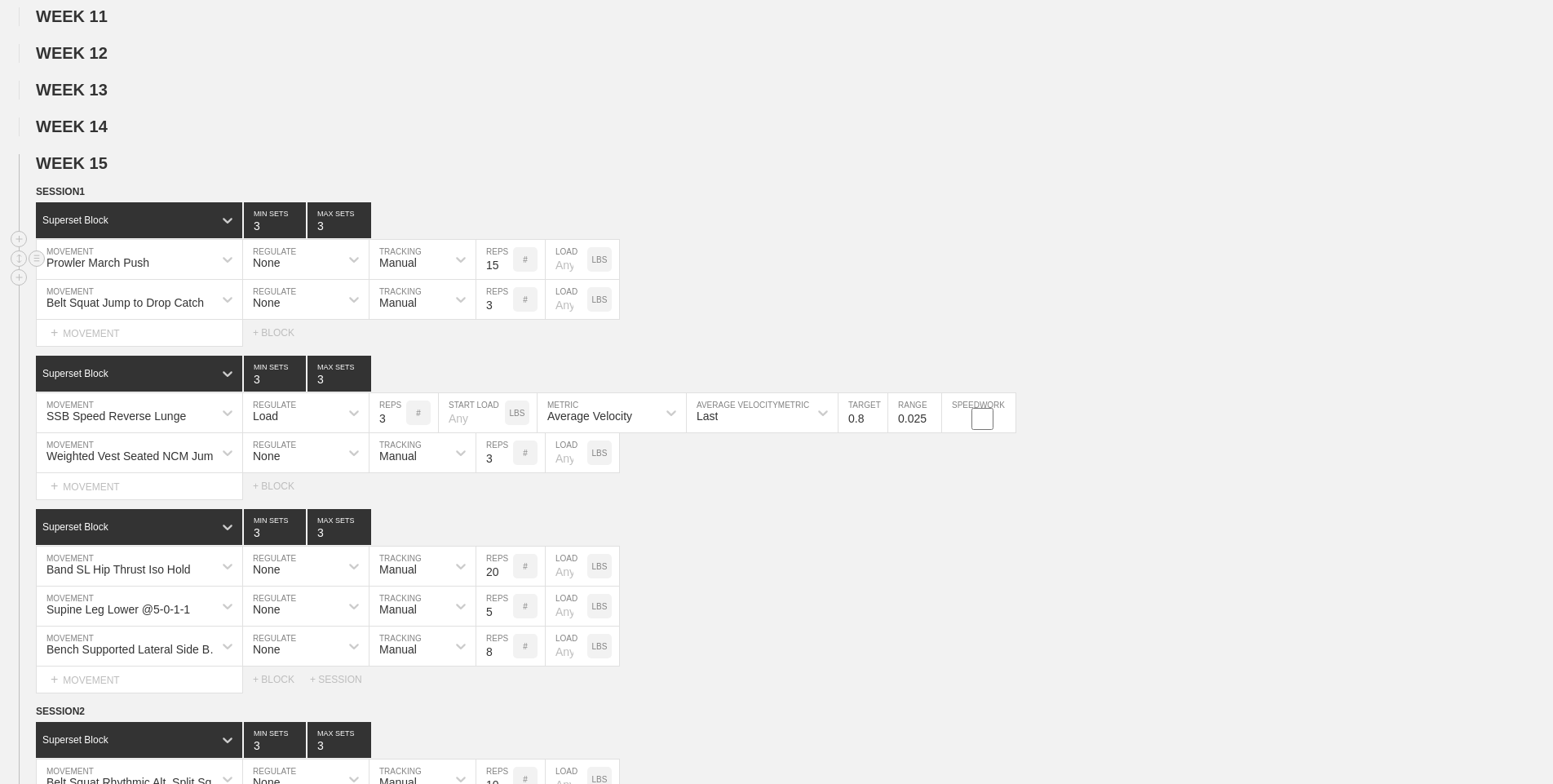
scroll to position [767, 0]
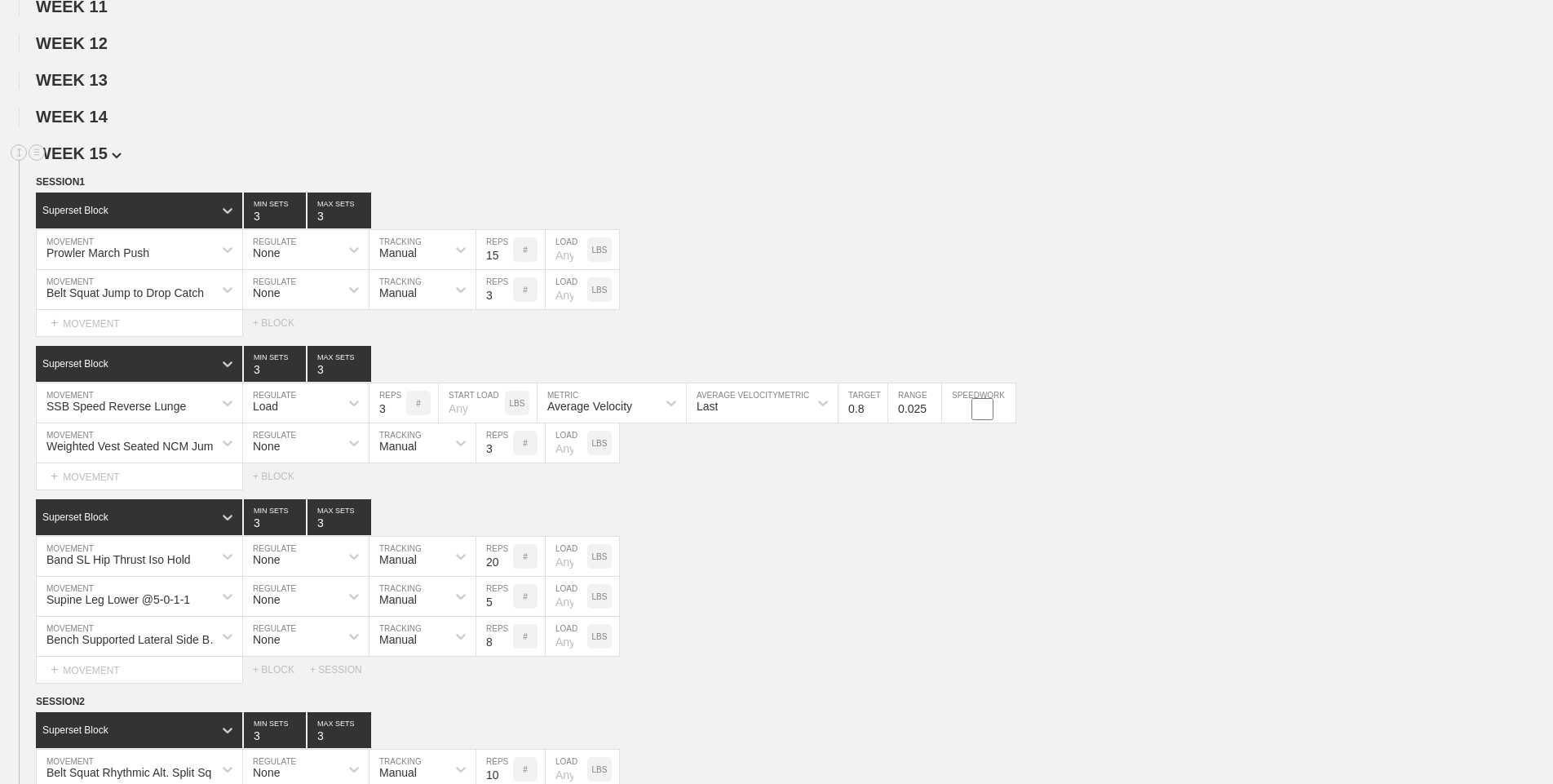
click at [104, 151] on span "WEEK 15" at bounding box center [79, 153] width 85 height 18
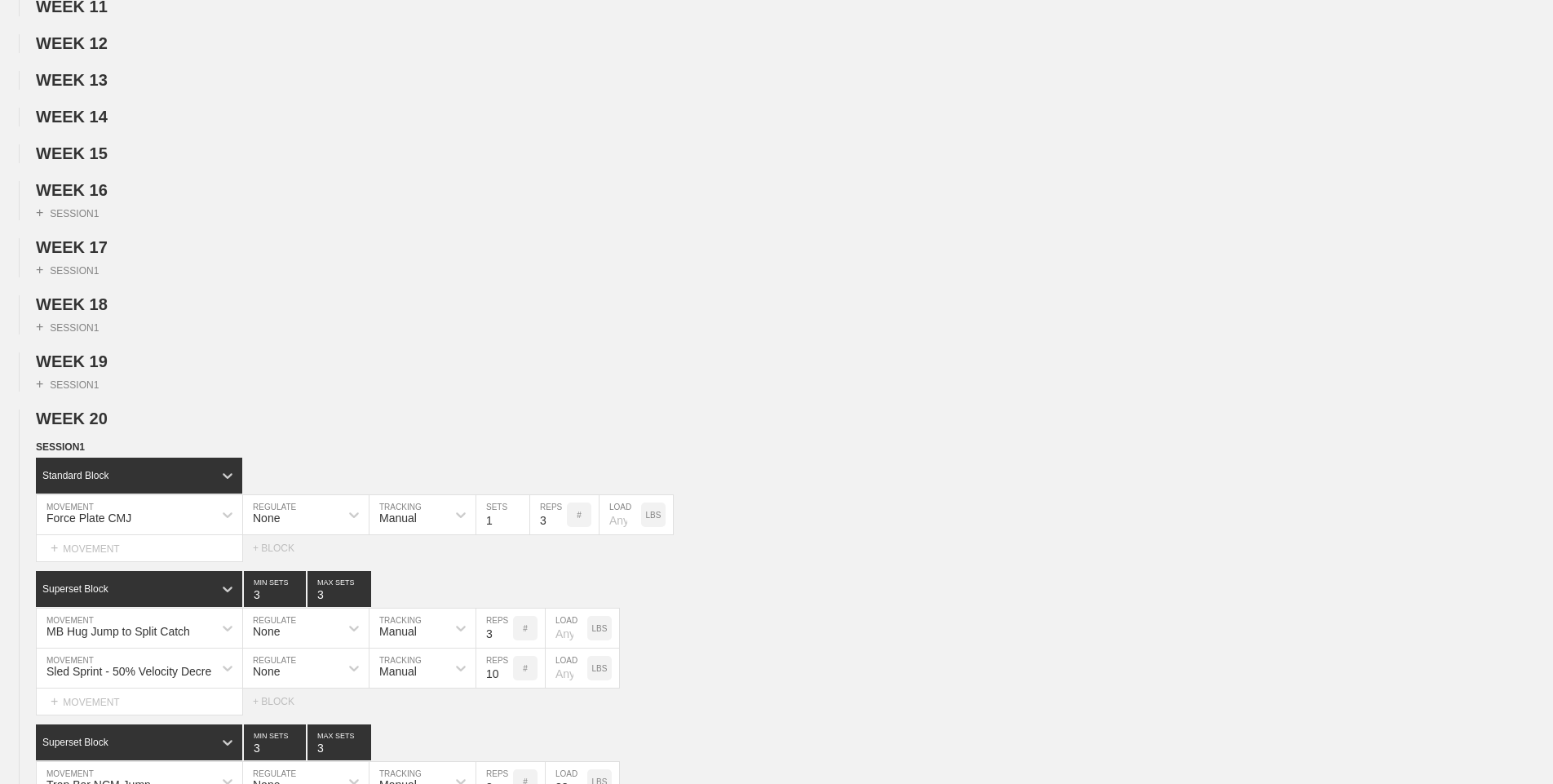
drag, startPoint x: 104, startPoint y: 365, endPoint x: 107, endPoint y: 350, distance: 15.3
click at [104, 365] on span "WEEK 19" at bounding box center [72, 361] width 72 height 18
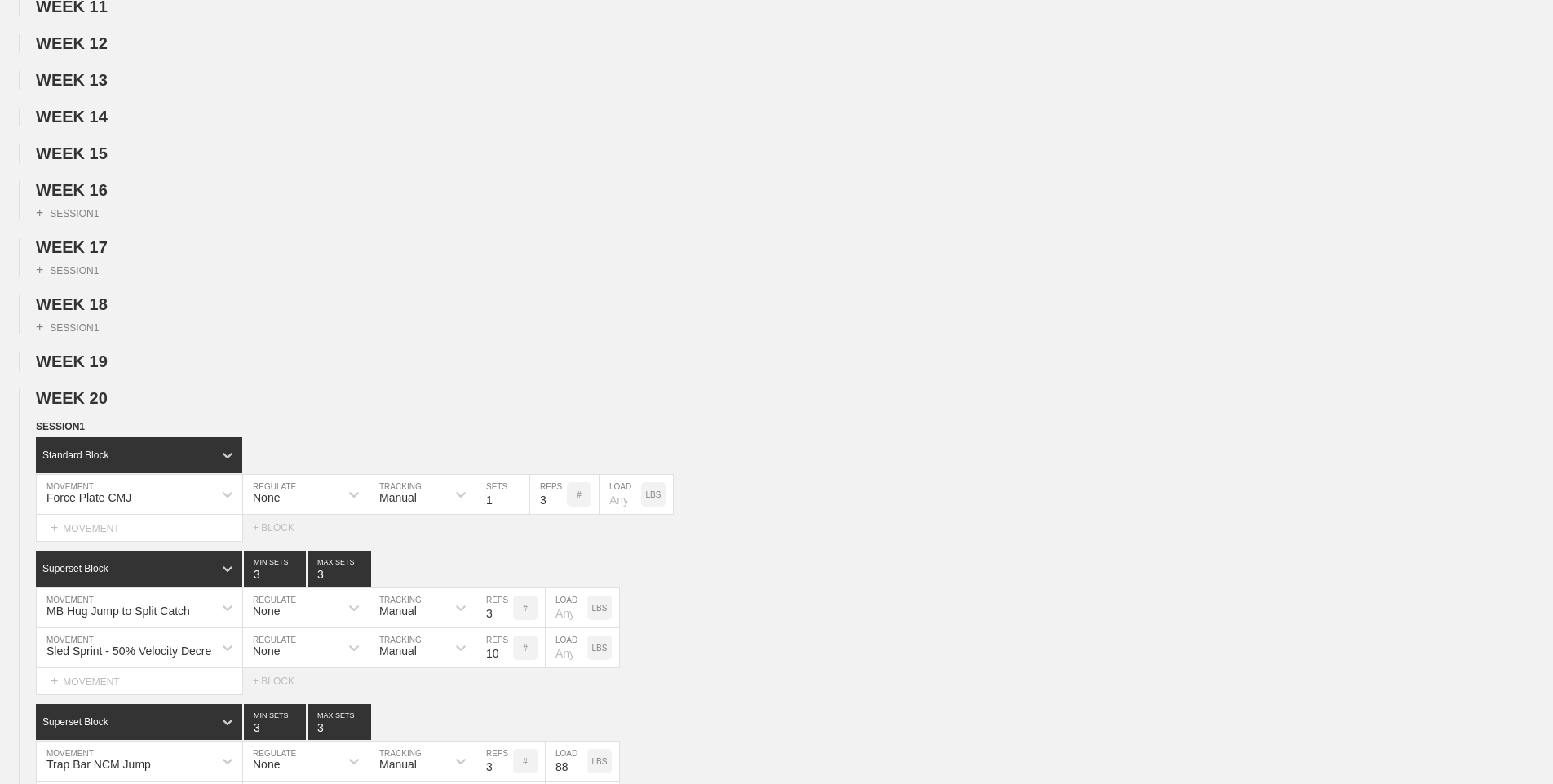
click at [106, 292] on div "WEEK 1 DUPLICATE DELETE + SESSION 1 WEEK 2 DUPLICATE DELETE + SESSION 1 WEEK 3 …" at bounding box center [776, 569] width 1553 height 2286
click at [104, 243] on span "WEEK 17" at bounding box center [79, 247] width 85 height 18
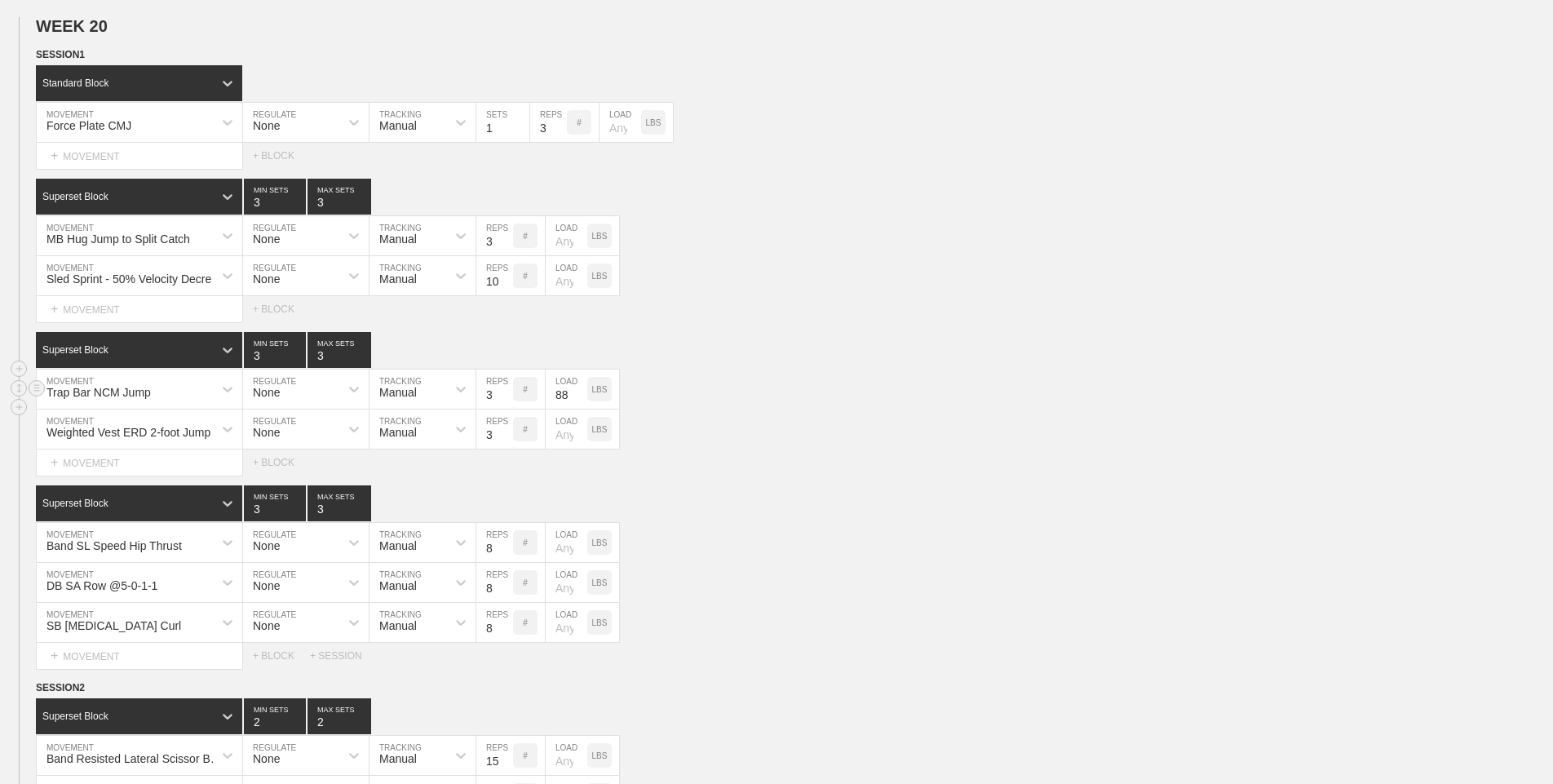
scroll to position [1120, 0]
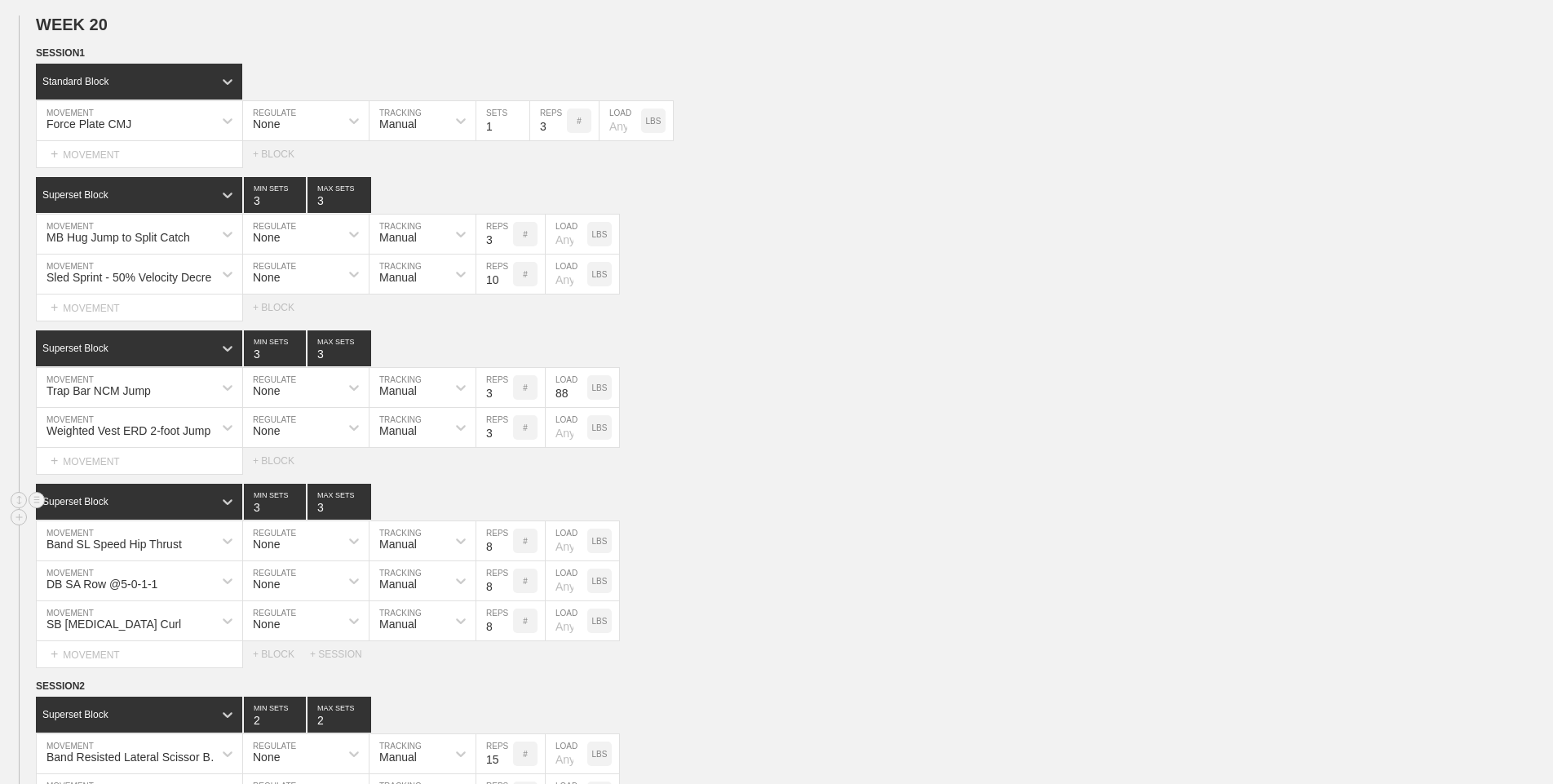
click at [298, 513] on input "3" at bounding box center [275, 502] width 62 height 36
type input "2"
click at [294, 509] on input "2" at bounding box center [275, 502] width 62 height 36
type input "2"
click at [365, 511] on input "2" at bounding box center [339, 502] width 64 height 36
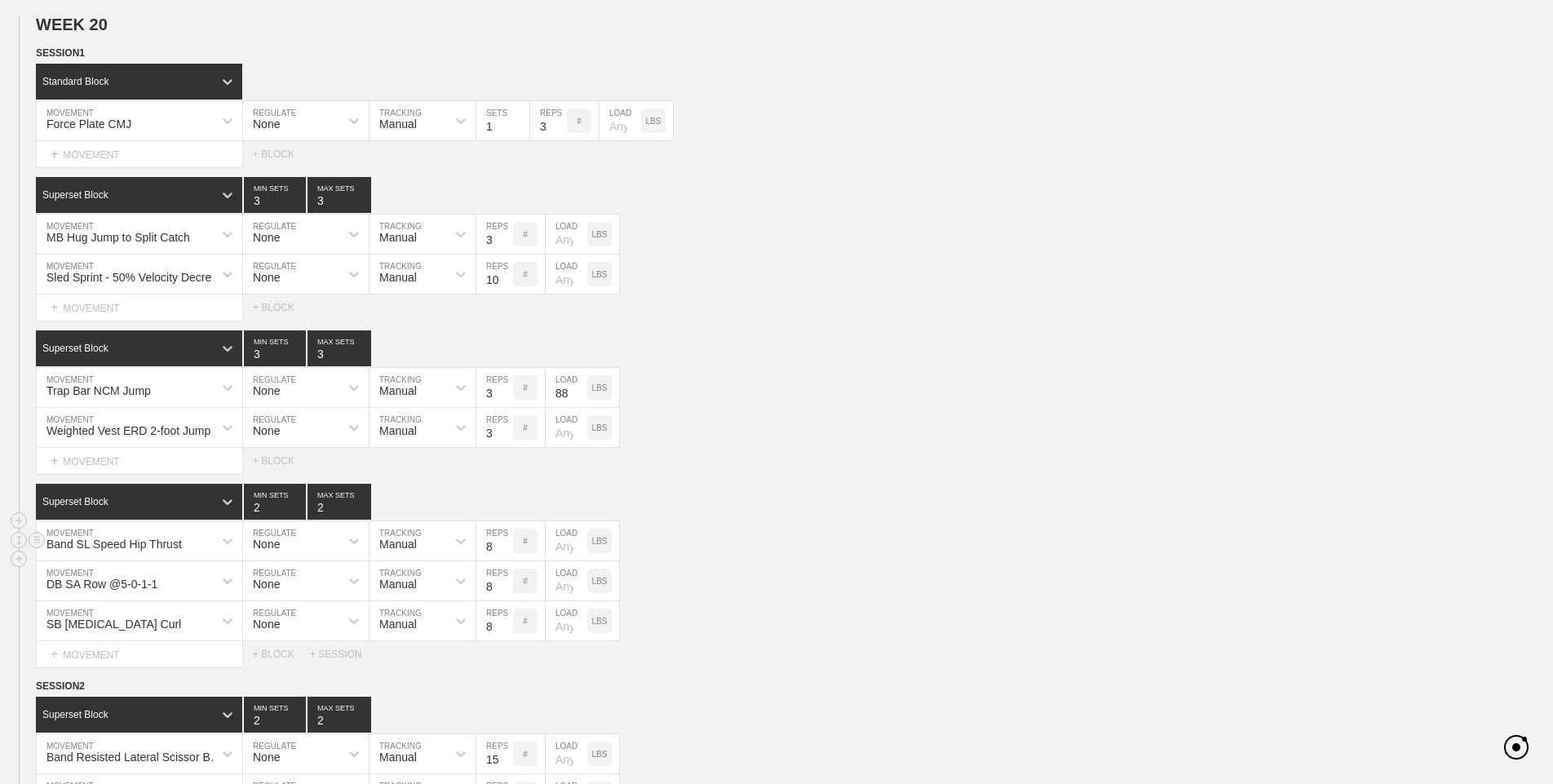
click at [833, 548] on div "Band SL Speed Hip Thrust MOVEMENT None REGULATE Manual TRACKING 8 REPS # LOAD L…" at bounding box center [776, 541] width 1553 height 40
click at [565, 589] on input "number" at bounding box center [566, 580] width 41 height 39
type input "15"
click at [757, 570] on div "DB SA Row @5-0-1-1 MOVEMENT None REGULATE Manual TRACKING 8 REPS # 15 LOAD LBS" at bounding box center [776, 580] width 1553 height 40
click at [117, 381] on div "Trap Bar NCM Jump" at bounding box center [125, 387] width 176 height 28
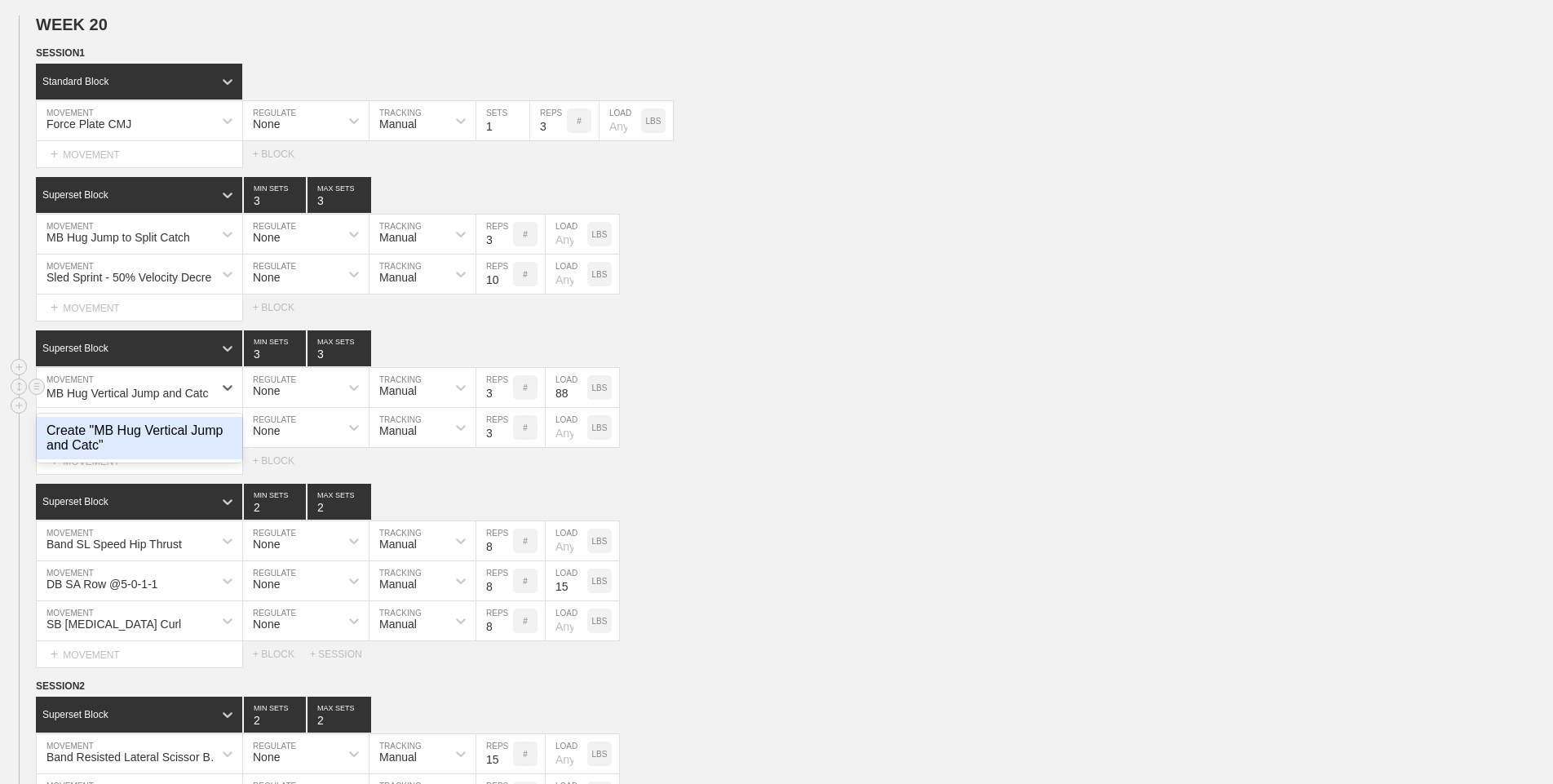
type input "MB Hug Vertical Jump and Catch"
click at [565, 398] on input "88" at bounding box center [566, 386] width 41 height 39
type input "30"
click at [795, 420] on div "Weighted Vest ERD 2-foot Jump MOVEMENT None REGULATE Manual TRACKING 3 REPS # L…" at bounding box center [776, 428] width 1553 height 40
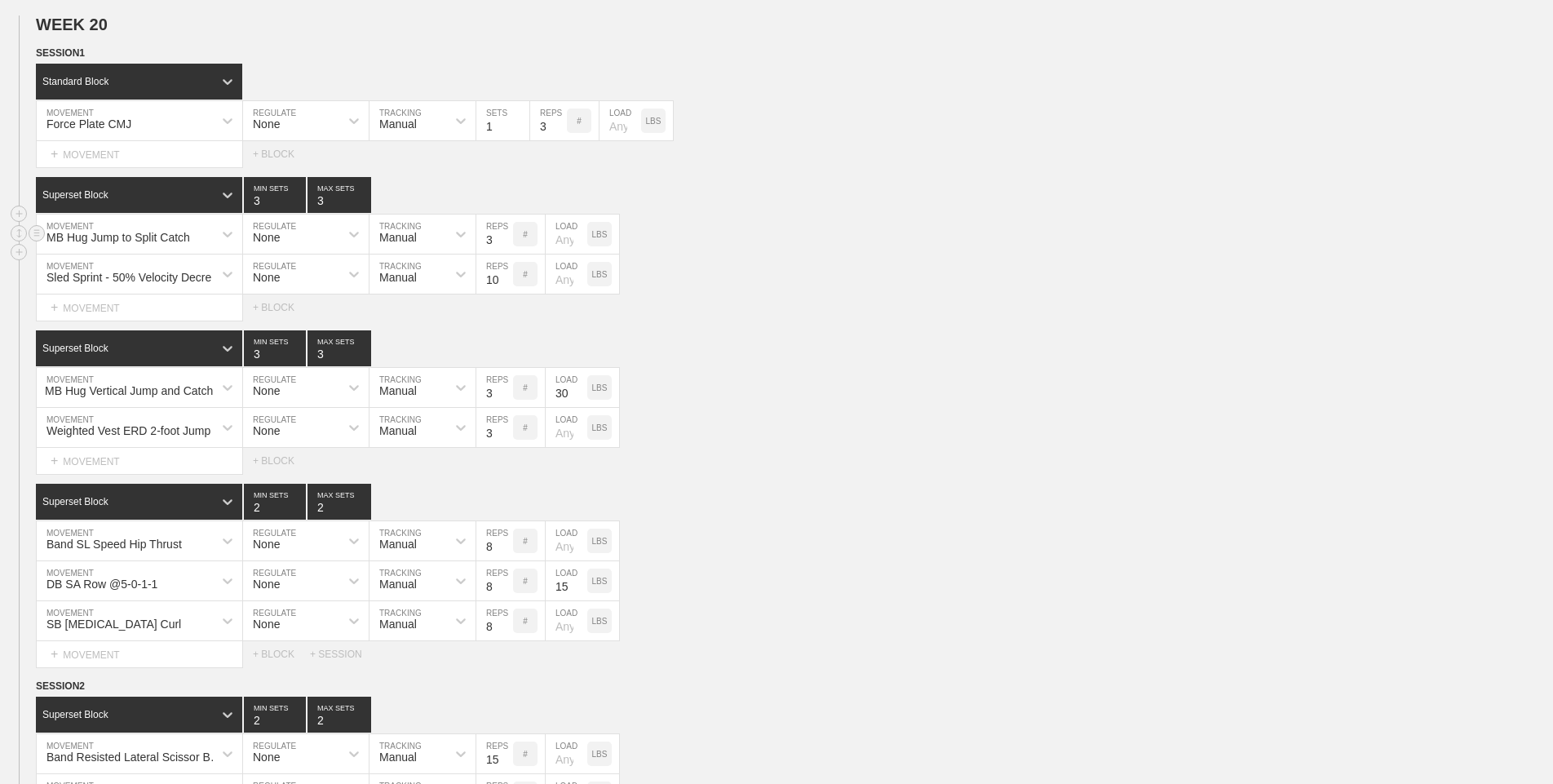
click at [569, 241] on input "number" at bounding box center [566, 234] width 41 height 39
type input "30"
click at [763, 323] on div "SESSION 1 Standard Block DUPLICATE INSERT MOVEMENT AFTER DELETE Force Plate CMJ…" at bounding box center [776, 355] width 1553 height 622
click at [870, 441] on div "Weighted Vest ERD 2-foot Jump MOVEMENT None REGULATE Manual TRACKING 3 REPS # L…" at bounding box center [776, 428] width 1553 height 40
click at [138, 430] on div "Weighted Vest ERD 2-foot Jump" at bounding box center [129, 430] width 164 height 13
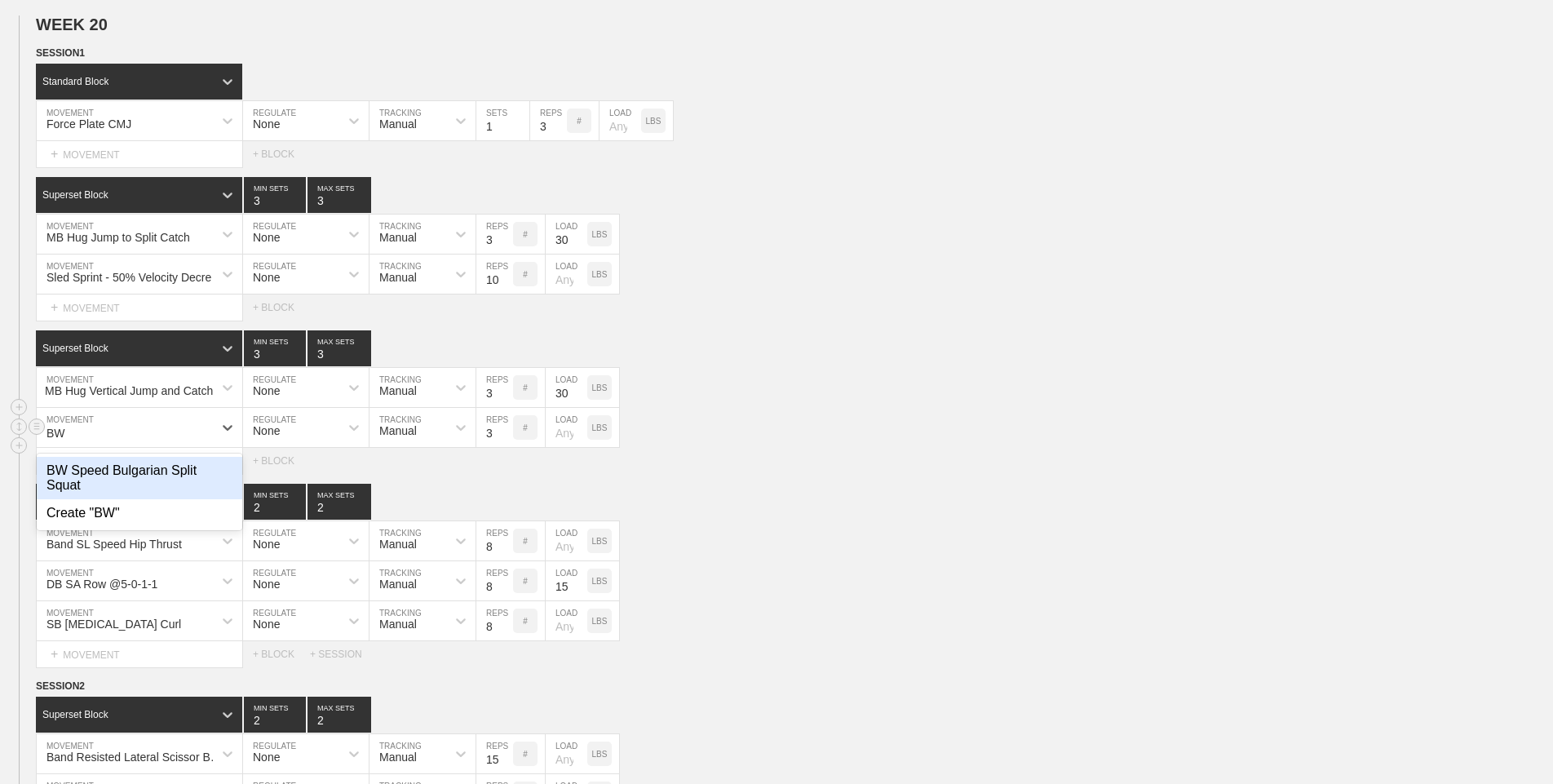
type input "B"
type input "[PERSON_NAME] 2-foot Jumps"
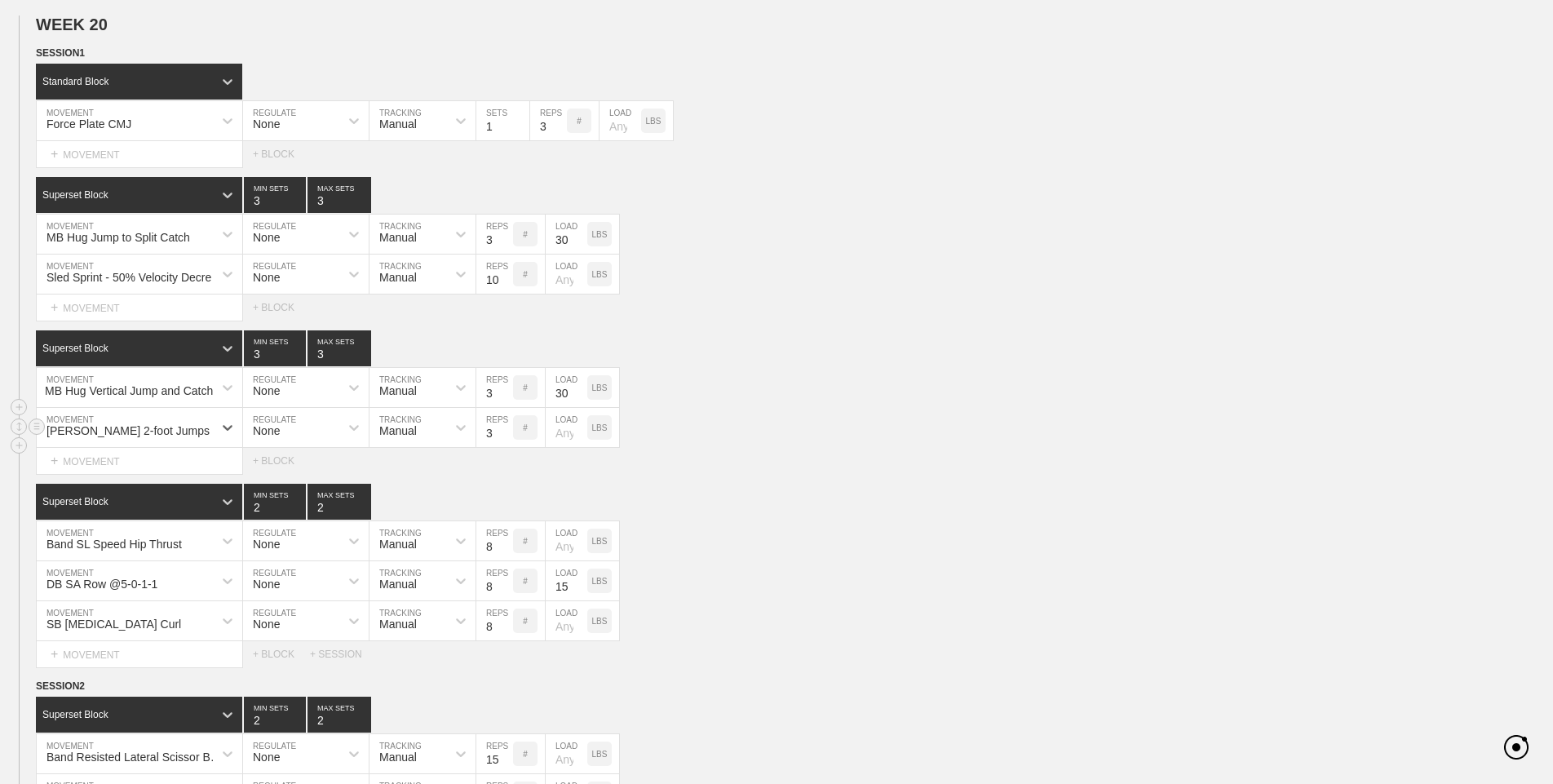
click at [494, 433] on input "3" at bounding box center [494, 427] width 37 height 39
type input "2"
click at [916, 488] on div "Superset Block 2 MIN SETS 2 MAX SETS" at bounding box center [795, 502] width 1517 height 36
